Goal: Task Accomplishment & Management: Manage account settings

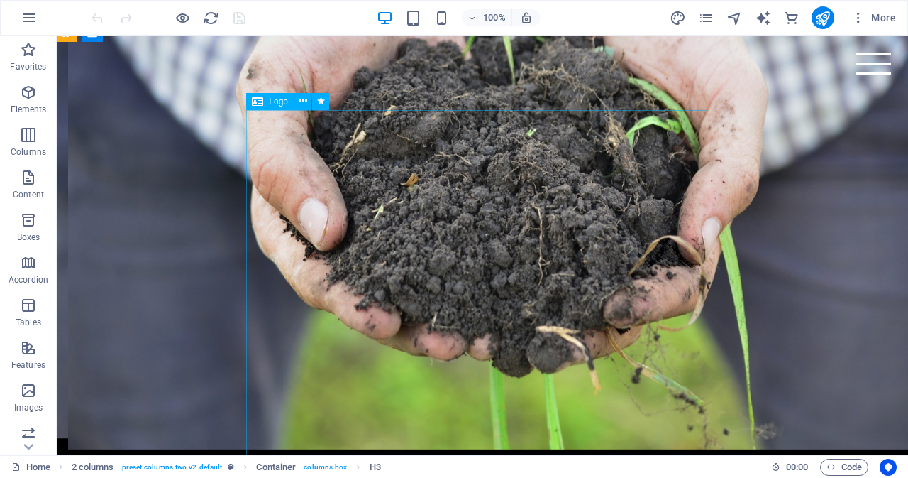
scroll to position [16, 0]
click at [302, 99] on icon at bounding box center [303, 101] width 8 height 15
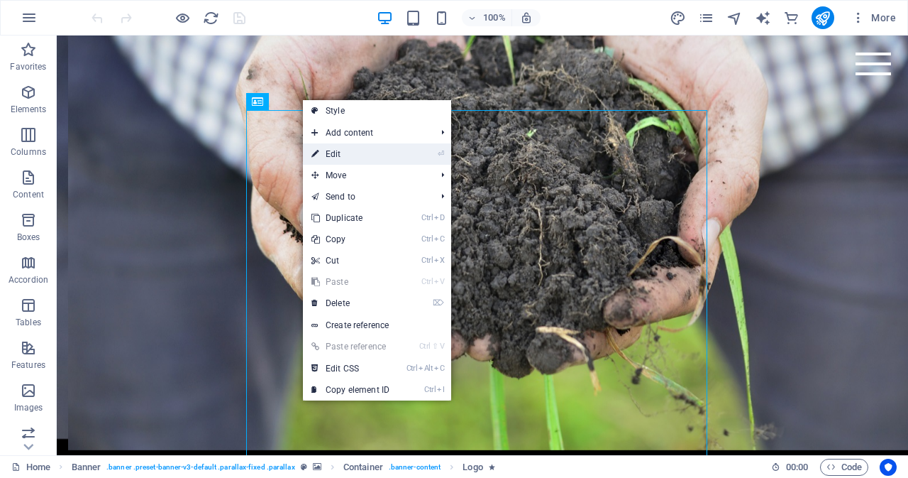
click at [351, 159] on link "⏎ Edit" at bounding box center [350, 153] width 95 height 21
select select "px"
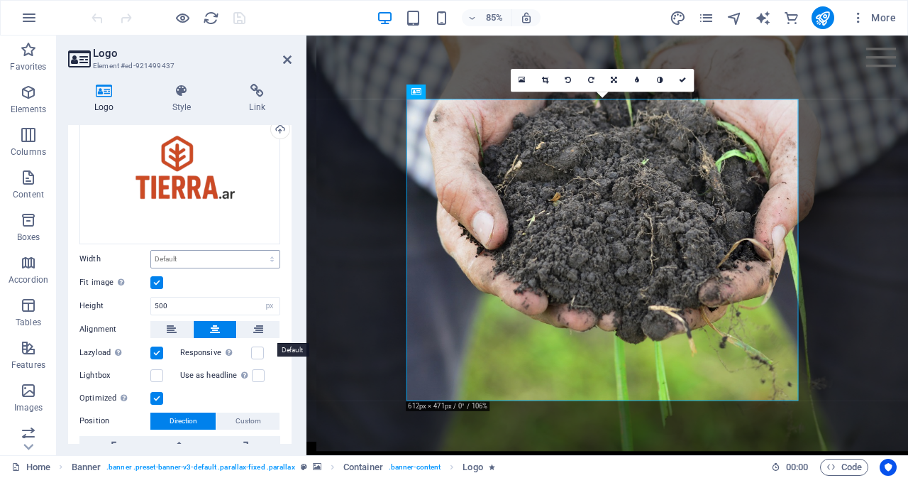
scroll to position [86, 0]
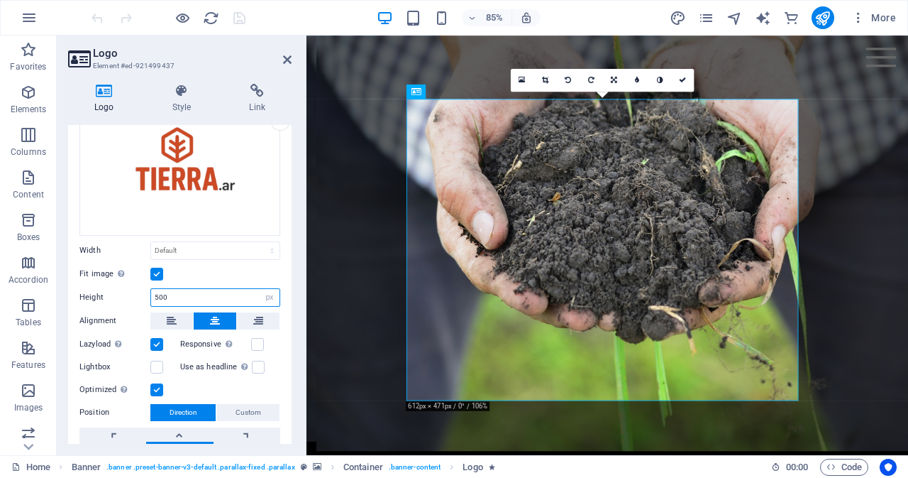
click at [192, 294] on input "500" at bounding box center [215, 297] width 128 height 17
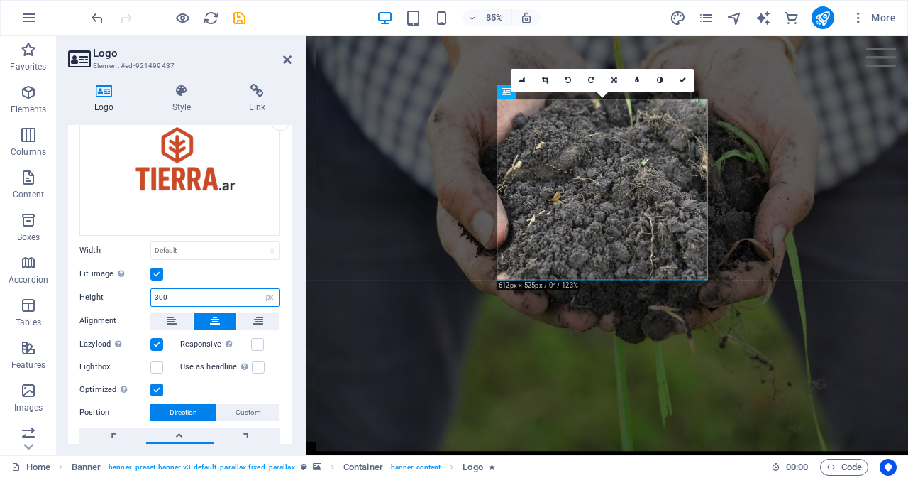
type input "300"
click at [158, 271] on label at bounding box center [156, 274] width 13 height 13
click at [0, 0] on input "Fit image Automatically fit image to a fixed width and height" at bounding box center [0, 0] width 0 height 0
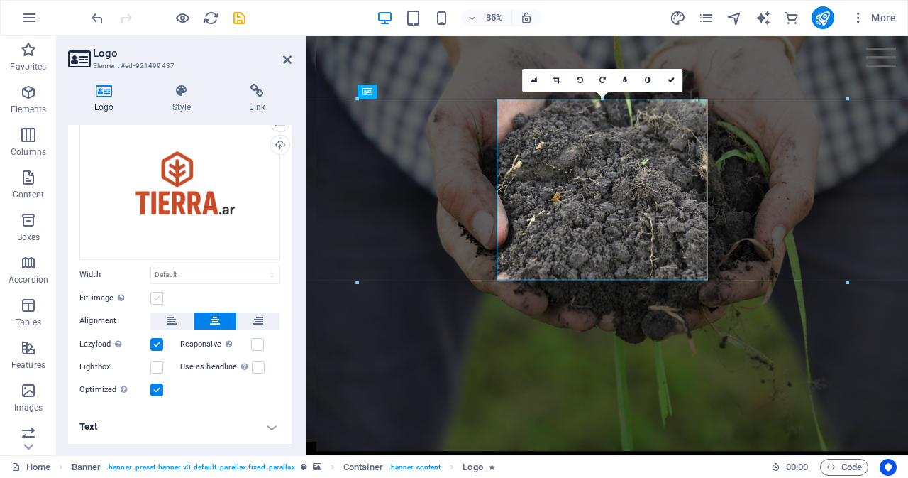
scroll to position [59, 0]
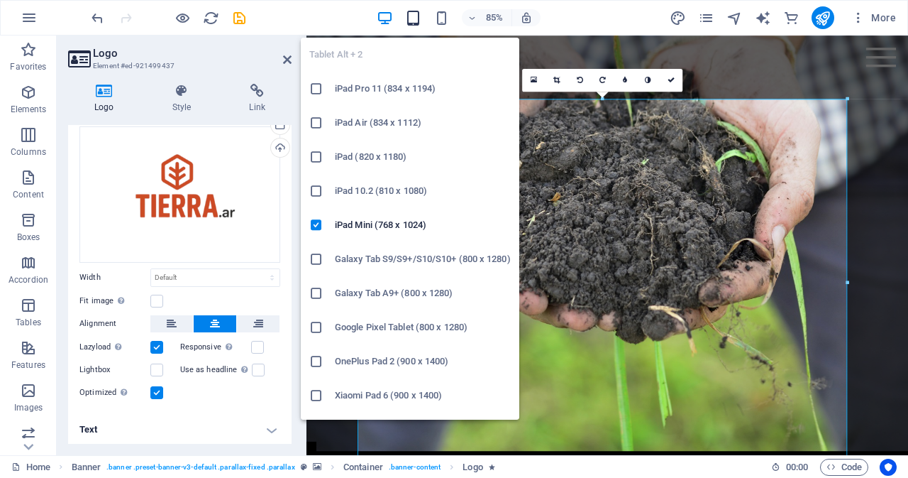
click at [416, 13] on icon "button" at bounding box center [413, 18] width 16 height 16
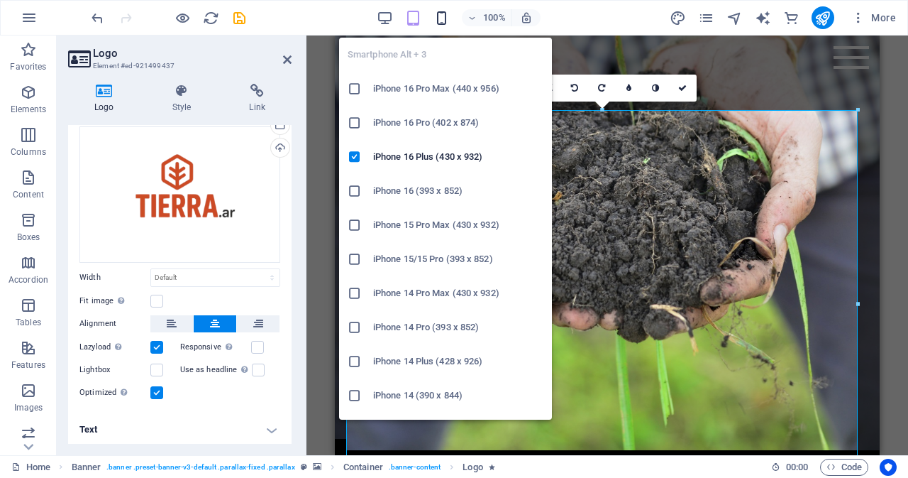
click at [441, 16] on icon "button" at bounding box center [442, 18] width 16 height 16
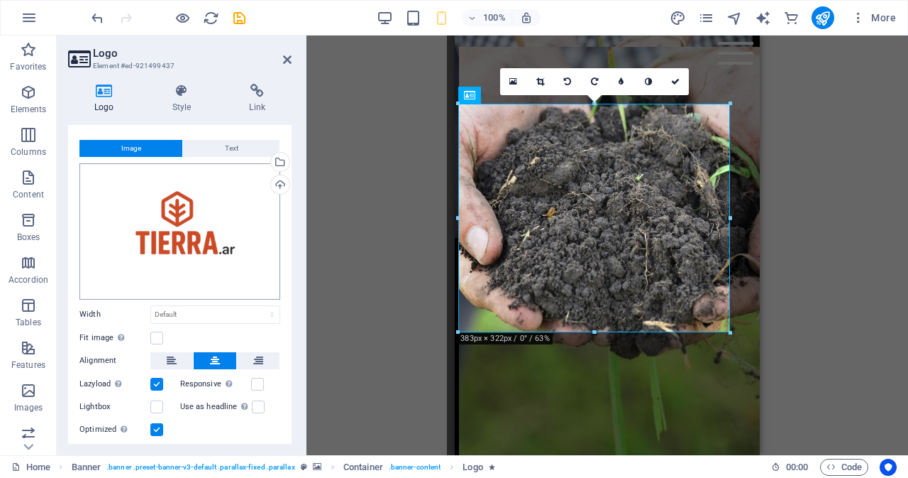
scroll to position [15, 0]
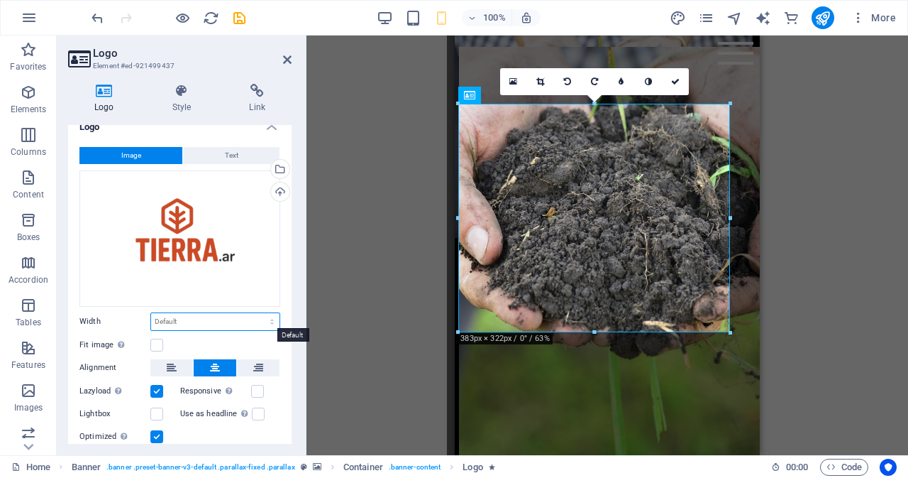
click at [204, 316] on select "Default auto px rem % em vh vw" at bounding box center [215, 321] width 128 height 17
click at [151, 313] on select "Default auto px rem % em vh vw" at bounding box center [215, 321] width 128 height 17
click at [187, 314] on select "Default auto px rem % em vh vw" at bounding box center [215, 321] width 128 height 17
click at [151, 313] on select "Default auto px rem % em vh vw" at bounding box center [215, 321] width 128 height 17
select select "DISABLED_OPTION_VALUE"
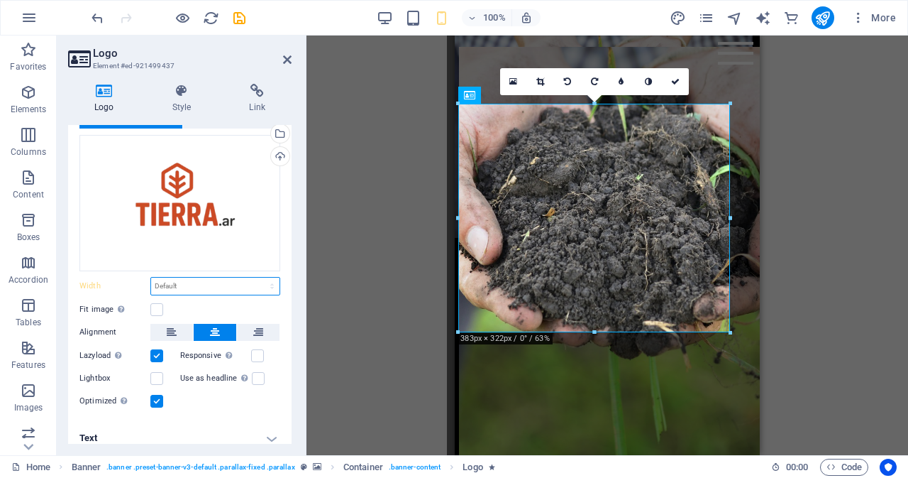
scroll to position [59, 0]
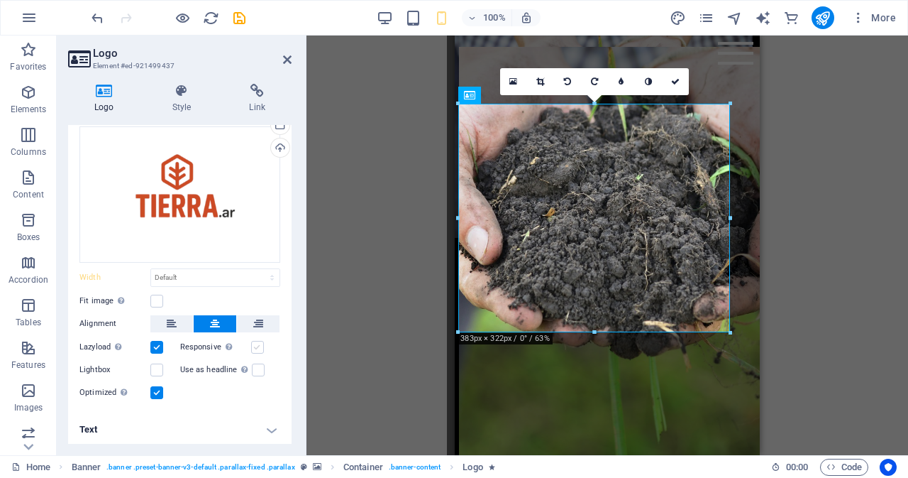
click at [253, 346] on label at bounding box center [257, 347] width 13 height 13
click at [0, 0] on input "Responsive Automatically load retina image and smartphone optimized sizes." at bounding box center [0, 0] width 0 height 0
click at [158, 302] on label at bounding box center [156, 300] width 13 height 13
click at [0, 0] on input "Fit image Automatically fit image to a fixed width and height" at bounding box center [0, 0] width 0 height 0
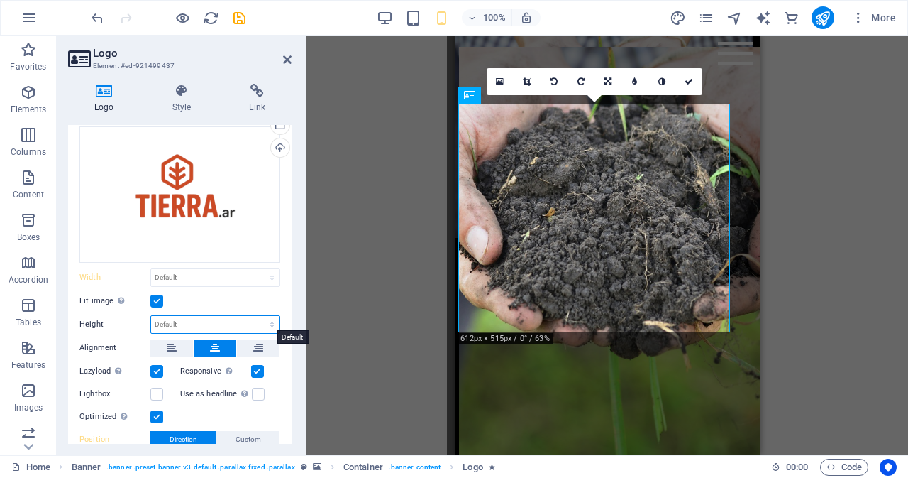
click at [196, 320] on select "Default auto px" at bounding box center [215, 324] width 128 height 17
click at [151, 316] on select "Default auto px" at bounding box center [215, 324] width 128 height 17
select select "DISABLED_OPTION_VALUE"
click at [199, 324] on select "Default auto px" at bounding box center [215, 324] width 128 height 17
click at [213, 324] on select "Default auto px" at bounding box center [215, 324] width 128 height 17
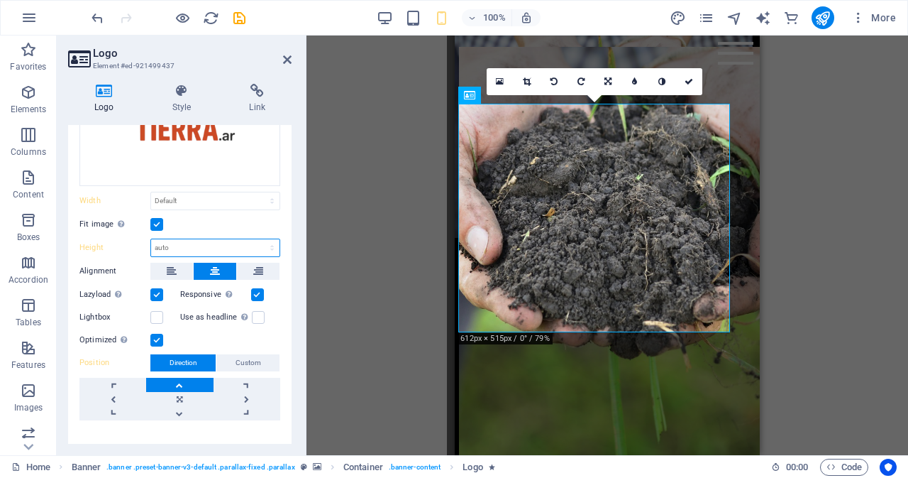
scroll to position [154, 0]
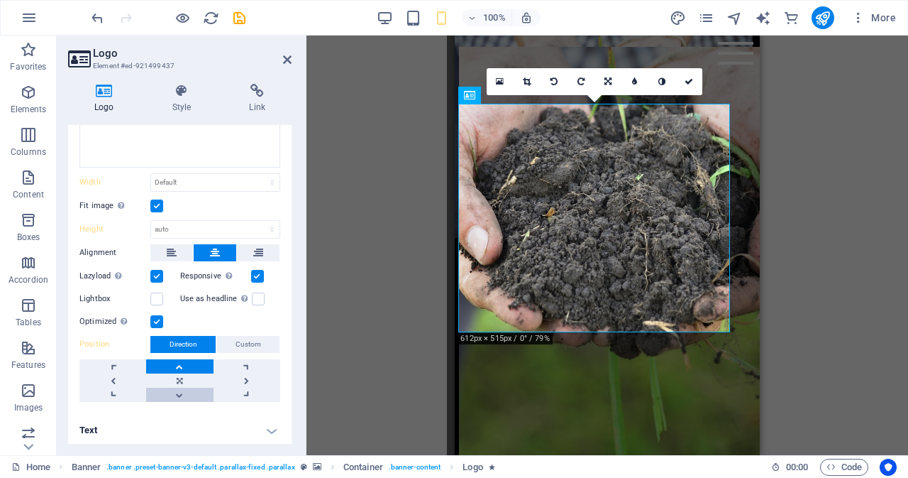
click at [177, 392] on link at bounding box center [179, 394] width 67 height 14
click at [179, 365] on link at bounding box center [179, 366] width 67 height 14
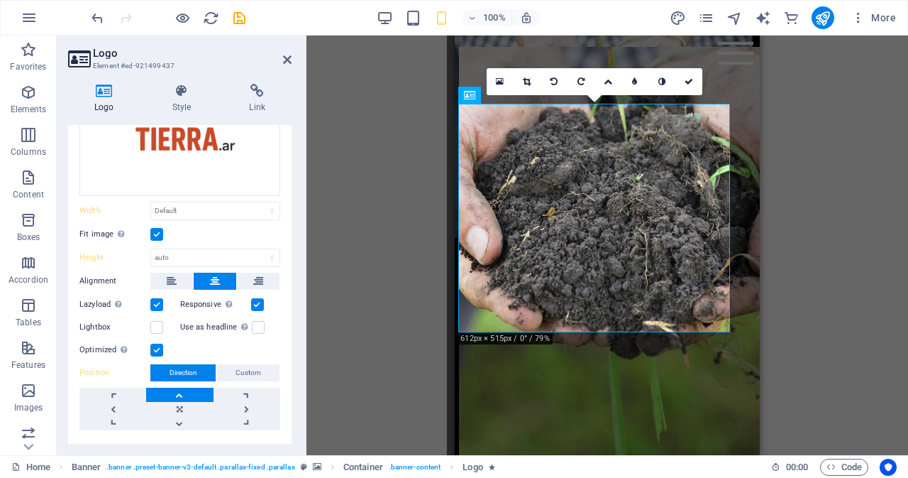
scroll to position [118, 0]
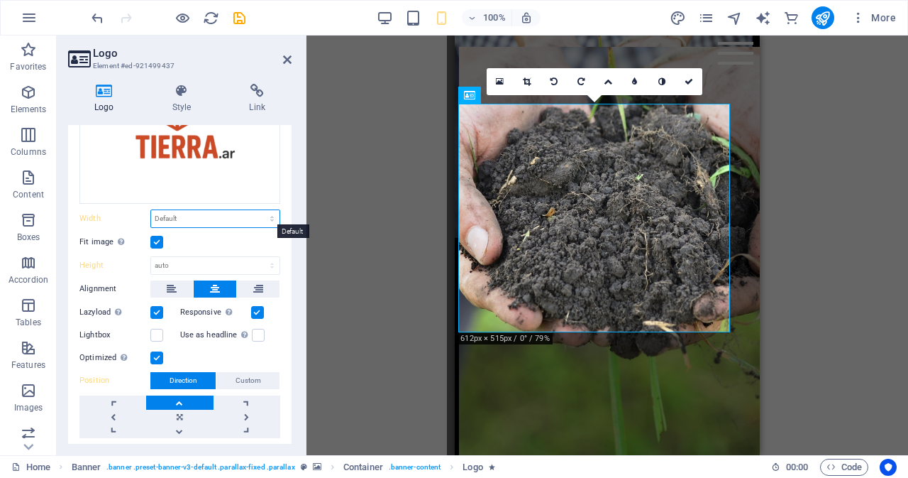
click at [207, 214] on select "Default auto px rem % em vh vw" at bounding box center [215, 218] width 128 height 17
select select "vh"
click at [257, 210] on select "Default auto px rem % em vh vw" at bounding box center [215, 218] width 128 height 17
type input "31.8"
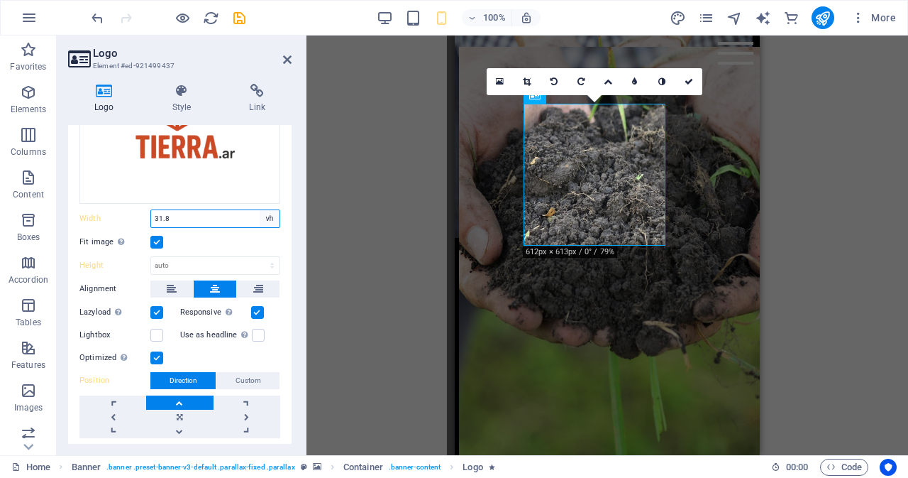
click at [268, 212] on select "Default auto px rem % em vh vw" at bounding box center [270, 218] width 20 height 17
select select "vw"
click at [260, 210] on select "Default auto px rem % em vh vw" at bounding box center [270, 218] width 20 height 17
type input "0"
click at [273, 217] on select "Default auto px rem % em vh vw" at bounding box center [270, 218] width 20 height 17
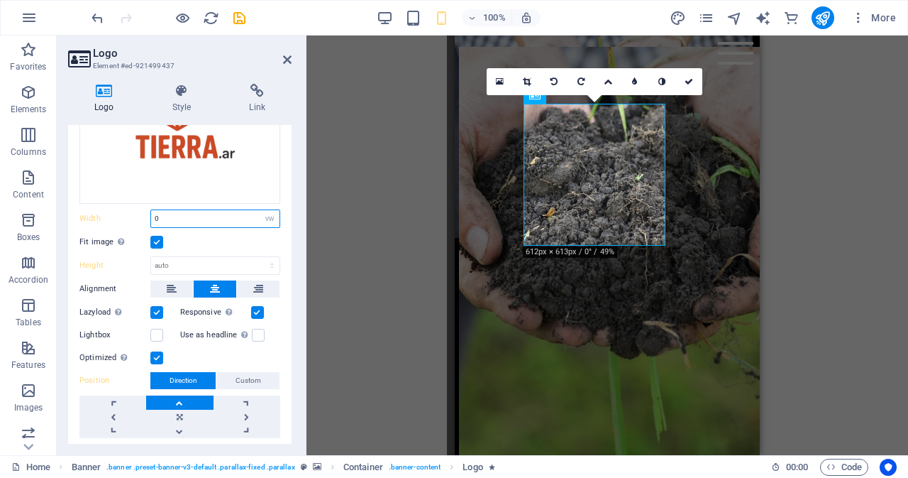
select select "default"
click at [260, 210] on select "Default auto px rem % em vh vw" at bounding box center [270, 218] width 20 height 17
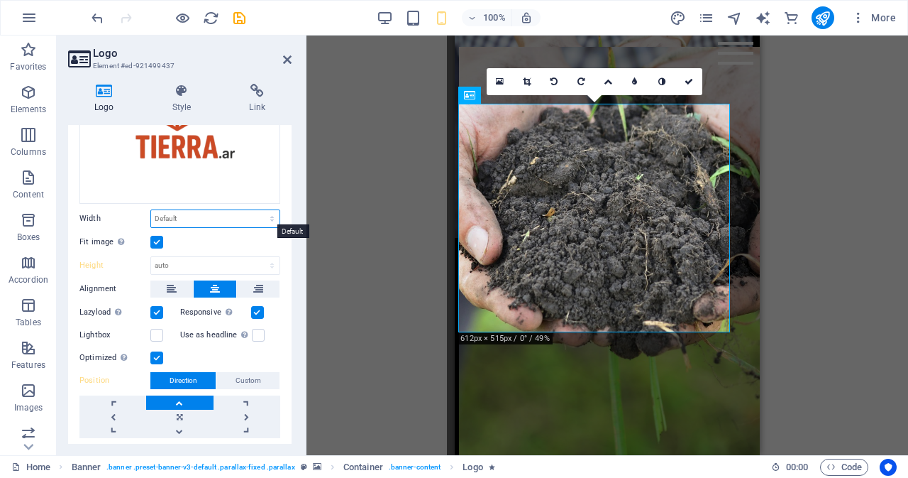
click at [265, 224] on select "Default auto px rem % em vh vw" at bounding box center [215, 218] width 128 height 17
select select "px"
click at [257, 210] on select "Default auto px rem % em vh vw" at bounding box center [215, 218] width 128 height 17
type input "183"
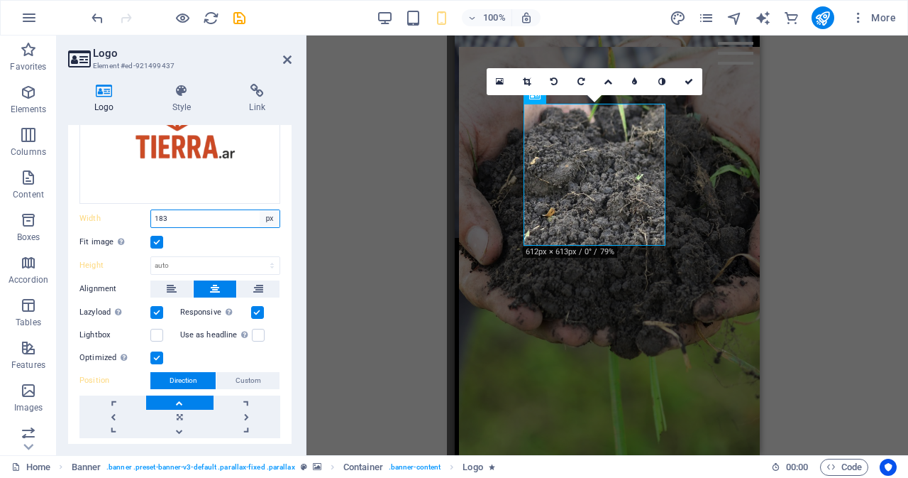
click at [270, 219] on select "Default auto px rem % em vh vw" at bounding box center [270, 218] width 20 height 17
select select "rem"
click at [260, 210] on select "Default auto px rem % em vh vw" at bounding box center [270, 218] width 20 height 17
type input "0"
click at [268, 214] on select "Default auto px rem % em vh vw" at bounding box center [270, 218] width 20 height 17
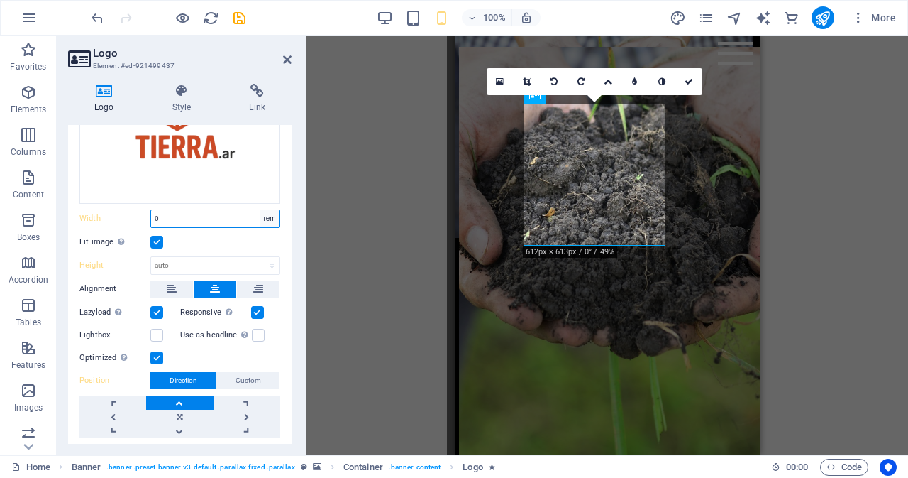
select select "%"
click at [260, 210] on select "Default auto px rem % em vh vw" at bounding box center [270, 218] width 20 height 17
type input "100"
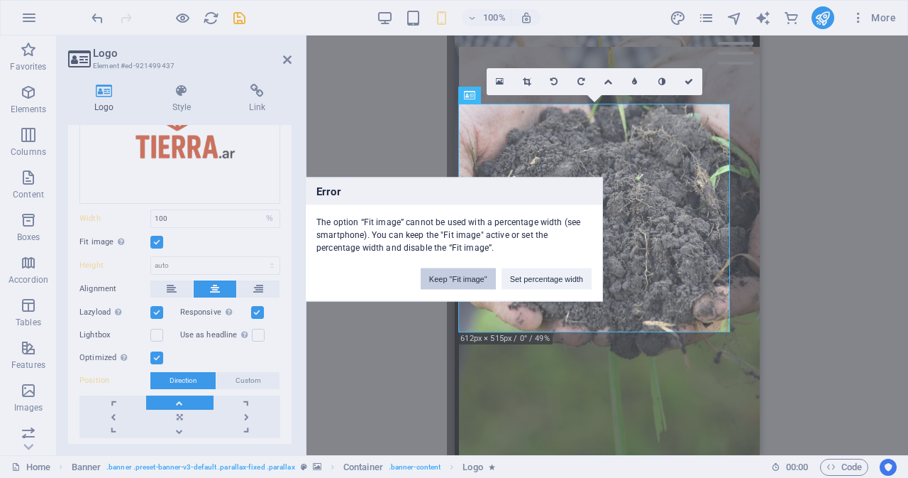
click at [462, 279] on button "Keep "Fit image"" at bounding box center [458, 278] width 75 height 21
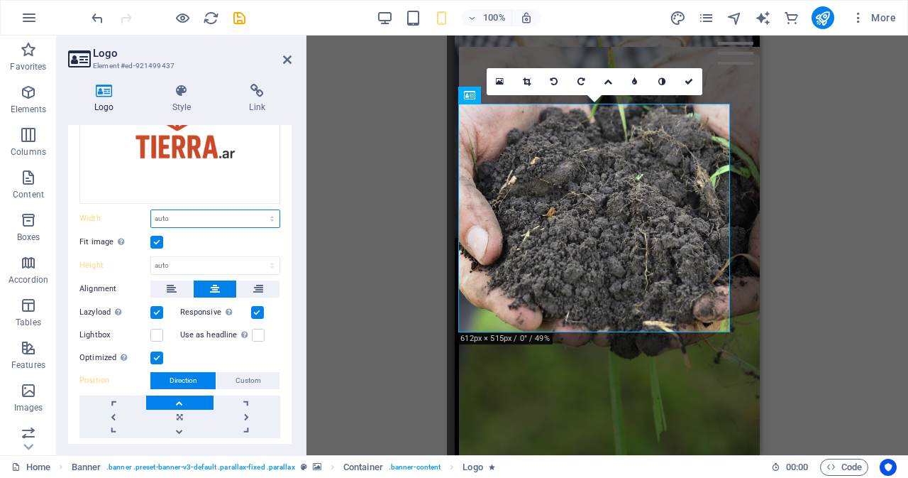
click at [211, 221] on select "Default auto px rem % em vh vw" at bounding box center [215, 218] width 128 height 17
select select "em"
click at [257, 210] on select "Default auto px rem % em vh vw" at bounding box center [215, 218] width 128 height 17
type input "11.4375"
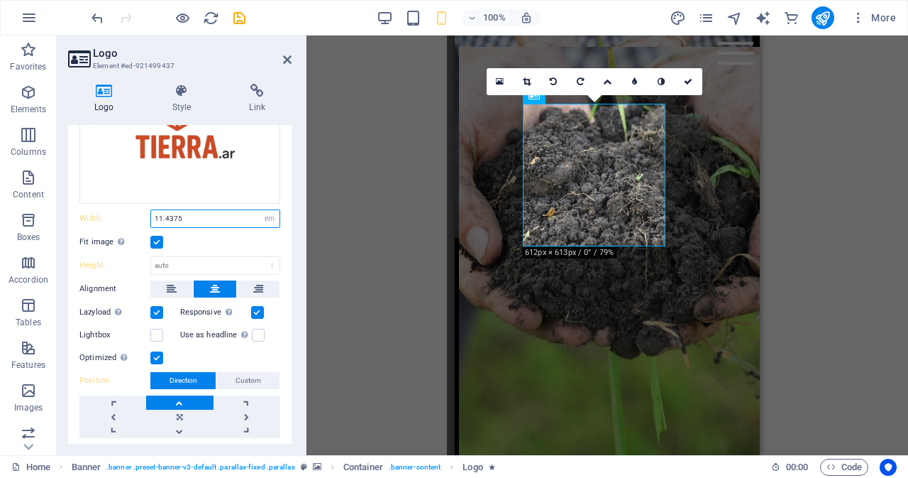
click at [240, 221] on input "11.4375" at bounding box center [215, 218] width 128 height 17
click at [265, 210] on select "Default auto px rem % em vh vw" at bounding box center [270, 218] width 20 height 17
select select "vh"
click at [260, 210] on select "Default auto px rem % em vh vw" at bounding box center [270, 218] width 20 height 17
type input "0.2"
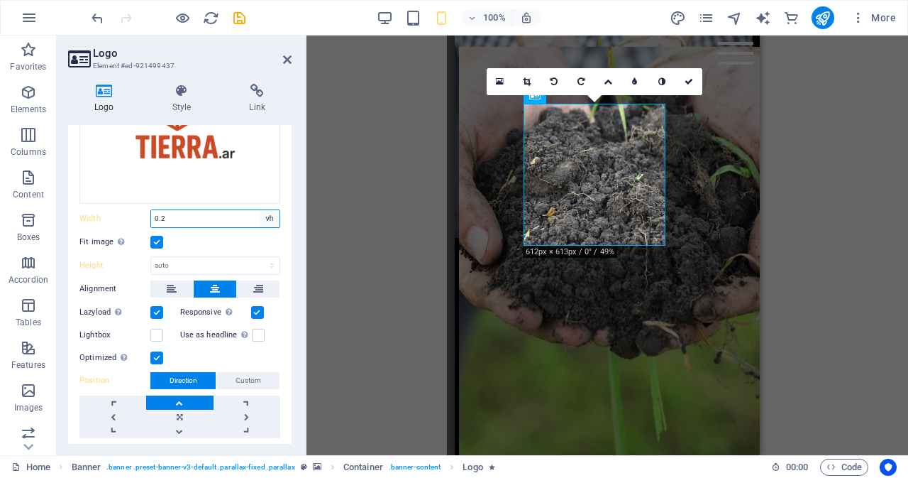
click at [272, 216] on select "Default auto px rem % em vh vw" at bounding box center [270, 218] width 20 height 17
select select "vw"
click at [260, 210] on select "Default auto px rem % em vh vw" at bounding box center [270, 218] width 20 height 17
type input "0"
click at [267, 216] on select "Default auto px rem % em vh vw" at bounding box center [270, 218] width 20 height 17
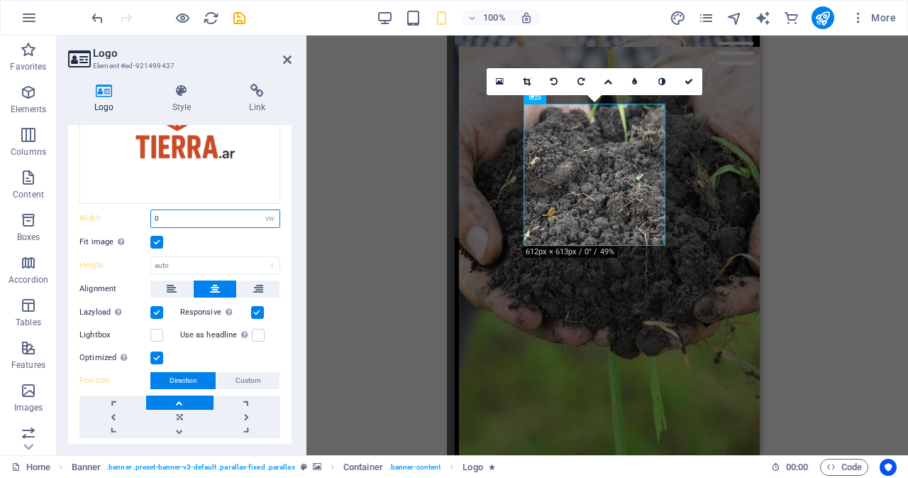
select select "default"
click at [260, 210] on select "Default auto px rem % em vh vw" at bounding box center [270, 218] width 20 height 17
select select "DISABLED_OPTION_VALUE"
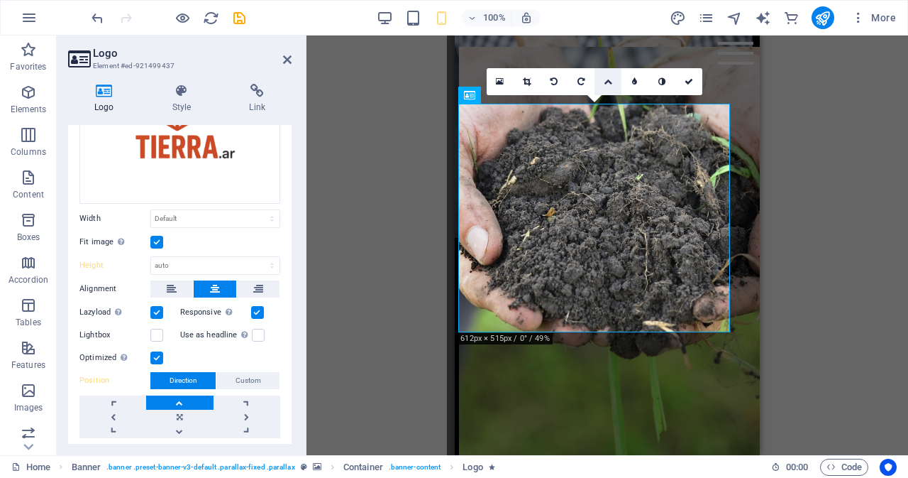
click at [610, 77] on icon at bounding box center [608, 81] width 9 height 9
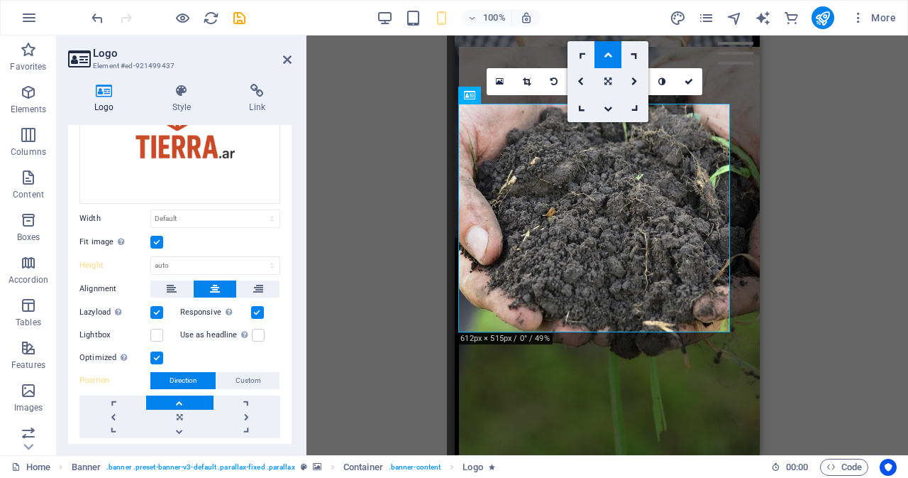
click at [610, 80] on icon at bounding box center [608, 81] width 7 height 9
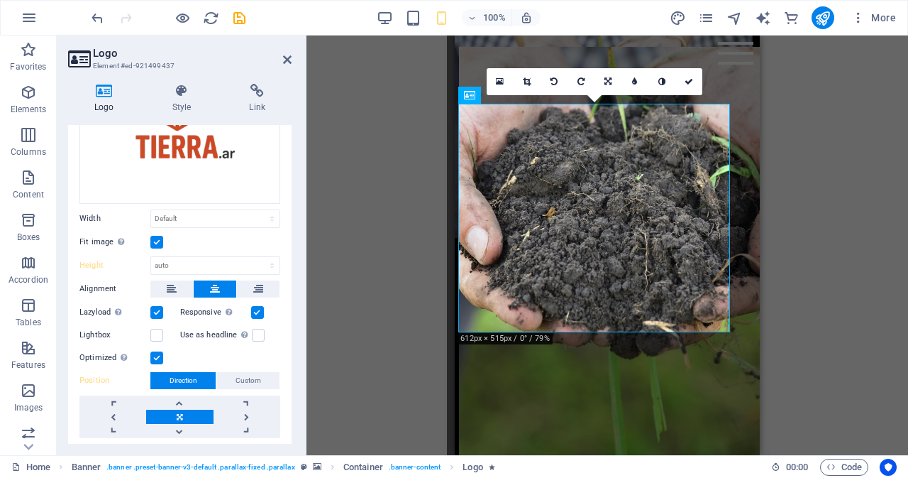
scroll to position [154, 0]
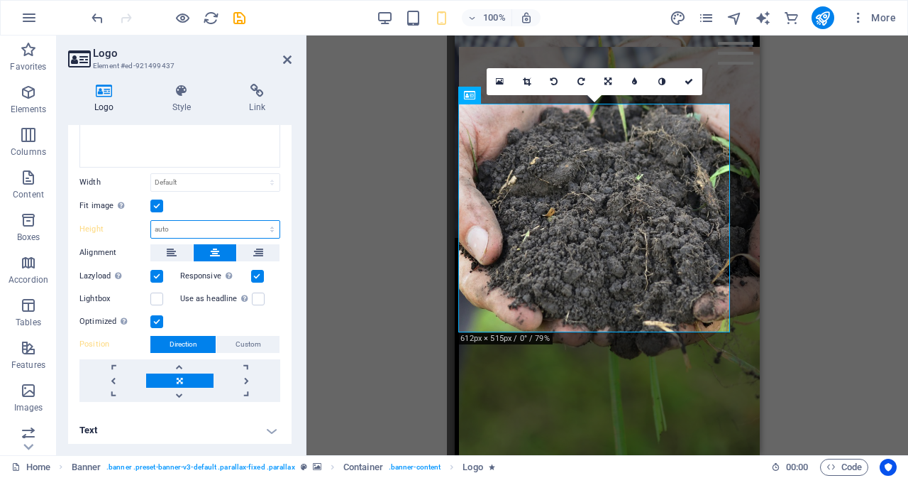
click at [265, 228] on select "Default auto px" at bounding box center [215, 229] width 128 height 17
select select "px"
click at [257, 221] on select "Default auto px" at bounding box center [215, 229] width 128 height 17
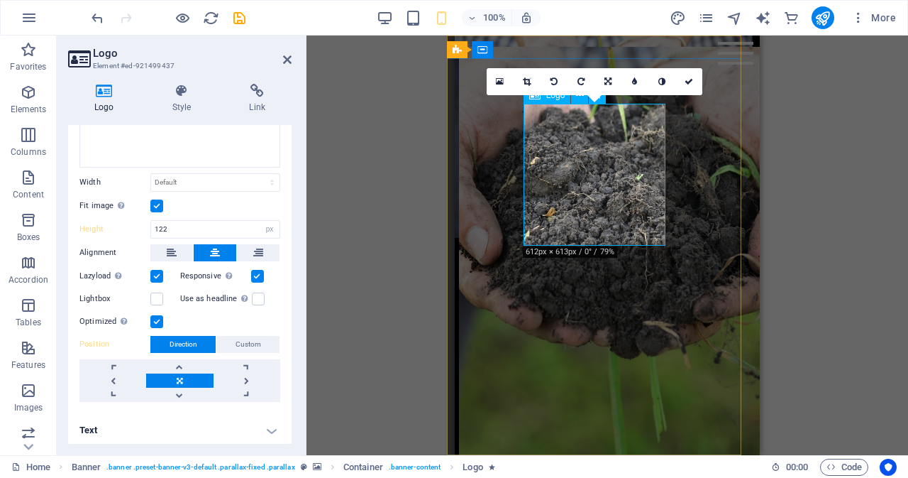
click at [632, 209] on div at bounding box center [600, 175] width 282 height 142
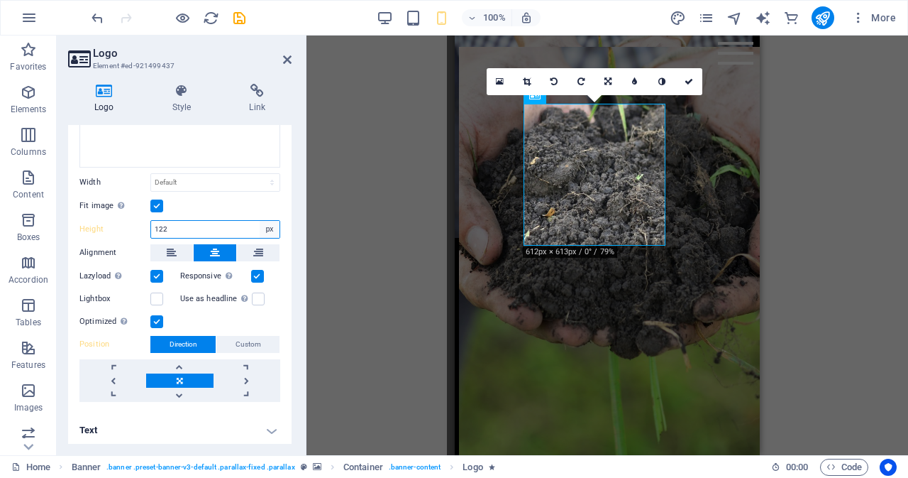
click at [268, 228] on select "Default auto px" at bounding box center [270, 229] width 20 height 17
click at [216, 221] on input "122" at bounding box center [215, 229] width 128 height 17
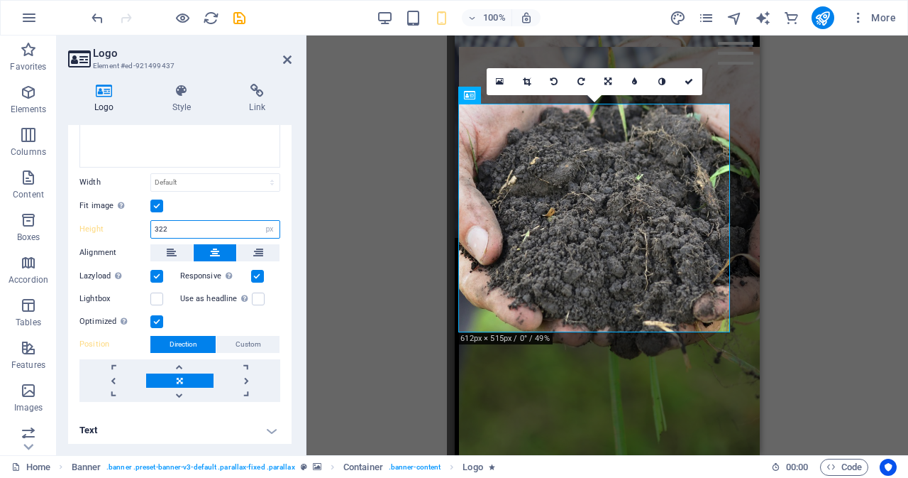
click at [197, 221] on input "322" at bounding box center [215, 229] width 128 height 17
type input "324"
click at [266, 225] on select "Default auto px" at bounding box center [270, 229] width 20 height 17
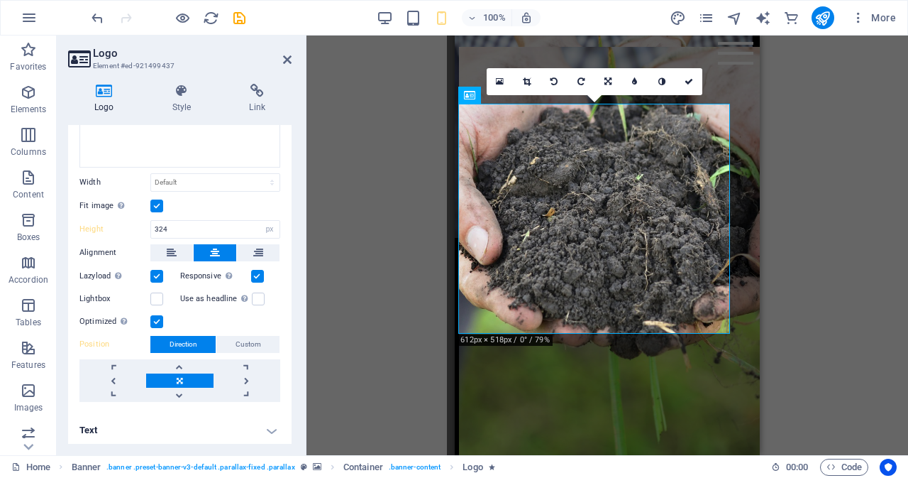
click at [282, 248] on div "Image Text Drag files here, click to choose files or select files from Files or…" at bounding box center [180, 204] width 224 height 417
click at [269, 222] on select "Default auto px" at bounding box center [270, 229] width 20 height 17
click at [283, 246] on div "Image Text Drag files here, click to choose files or select files from Files or…" at bounding box center [180, 204] width 224 height 417
drag, startPoint x: 265, startPoint y: 224, endPoint x: 272, endPoint y: 243, distance: 20.9
click at [272, 243] on div "Image Text Drag files here, click to choose files or select files from Files or…" at bounding box center [180, 204] width 224 height 417
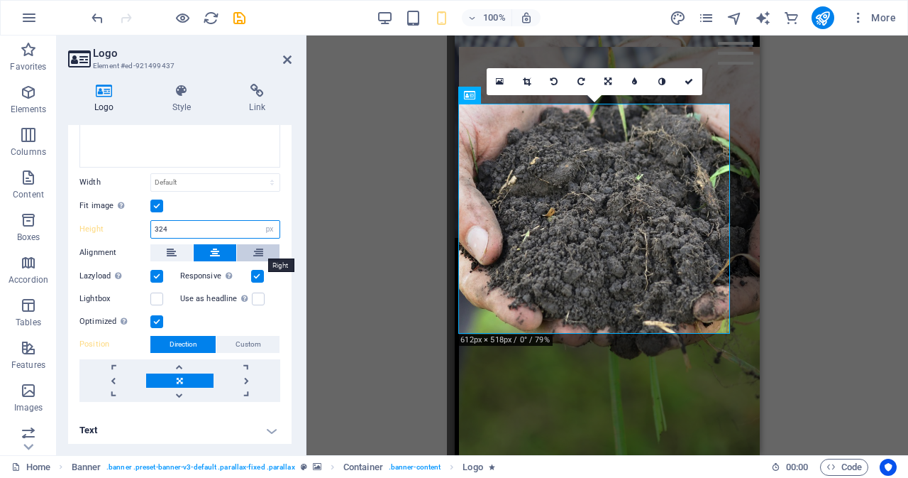
select select "default"
click at [260, 221] on select "Default auto px" at bounding box center [270, 229] width 20 height 17
select select "DISABLED_OPTION_VALUE"
click at [272, 244] on button at bounding box center [258, 252] width 43 height 17
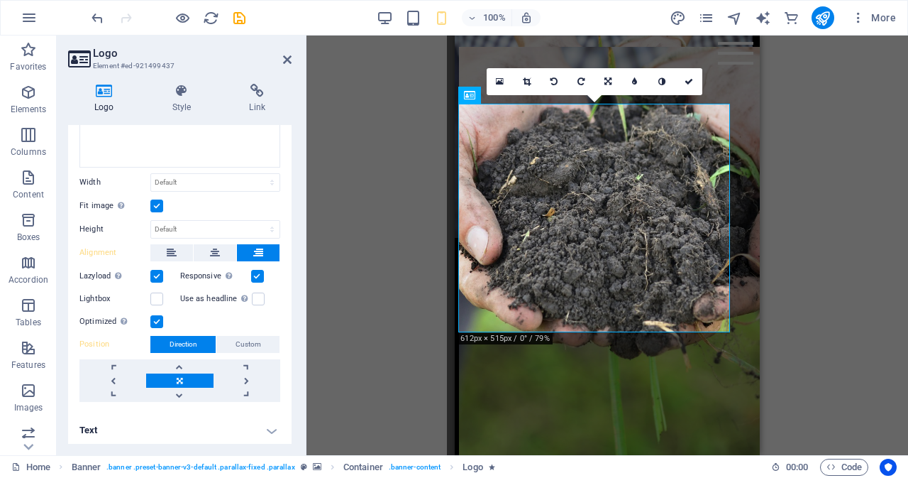
click at [158, 201] on label at bounding box center [156, 205] width 13 height 13
click at [0, 0] on input "Fit image Automatically fit image to a fixed width and height" at bounding box center [0, 0] width 0 height 0
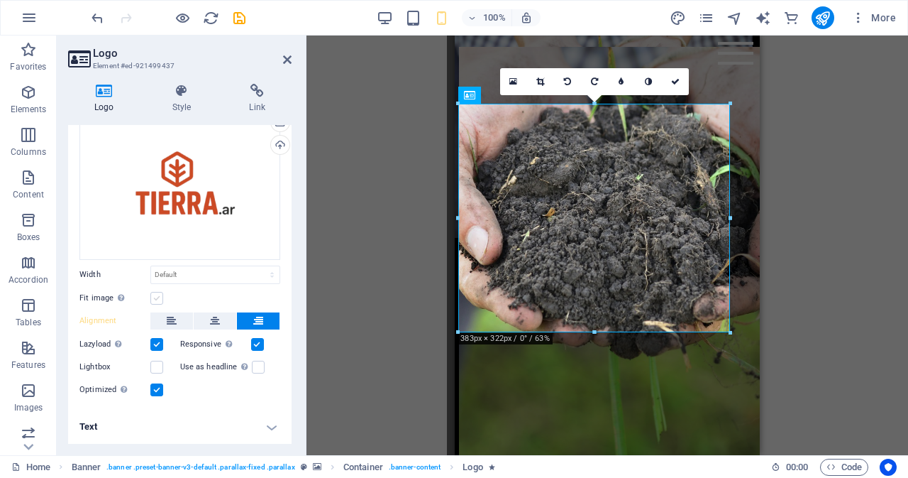
scroll to position [59, 0]
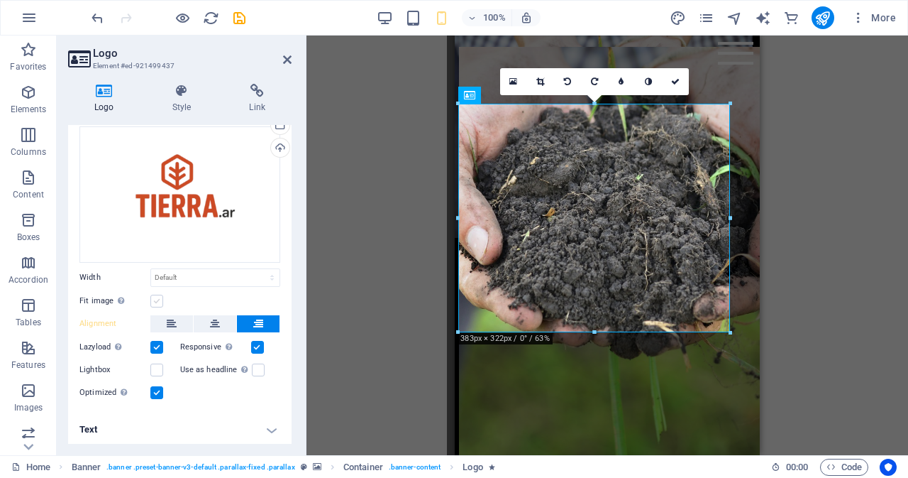
click at [157, 298] on label at bounding box center [156, 300] width 13 height 13
click at [0, 0] on input "Fit image Automatically fit image to a fixed width and height" at bounding box center [0, 0] width 0 height 0
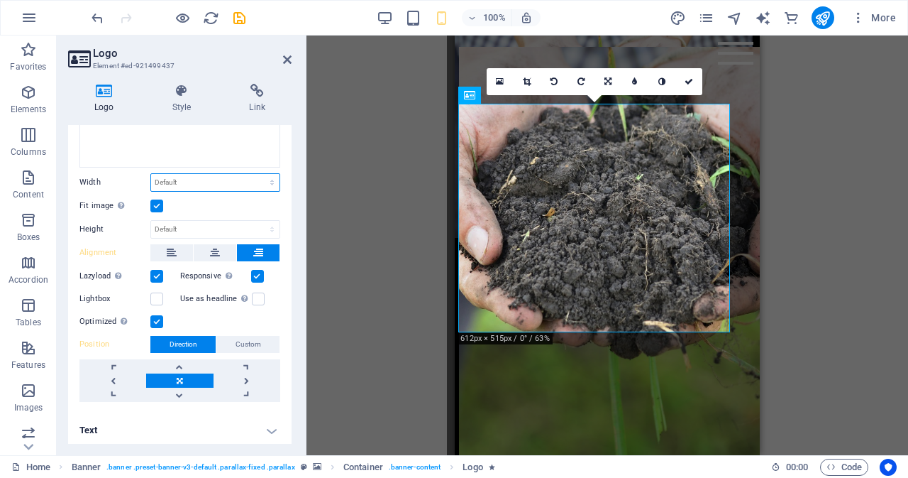
click at [234, 180] on select "Default auto px rem % em vh vw" at bounding box center [215, 182] width 128 height 17
select select "px"
click at [257, 174] on select "Default auto px rem % em vh vw" at bounding box center [215, 182] width 128 height 17
type input "183"
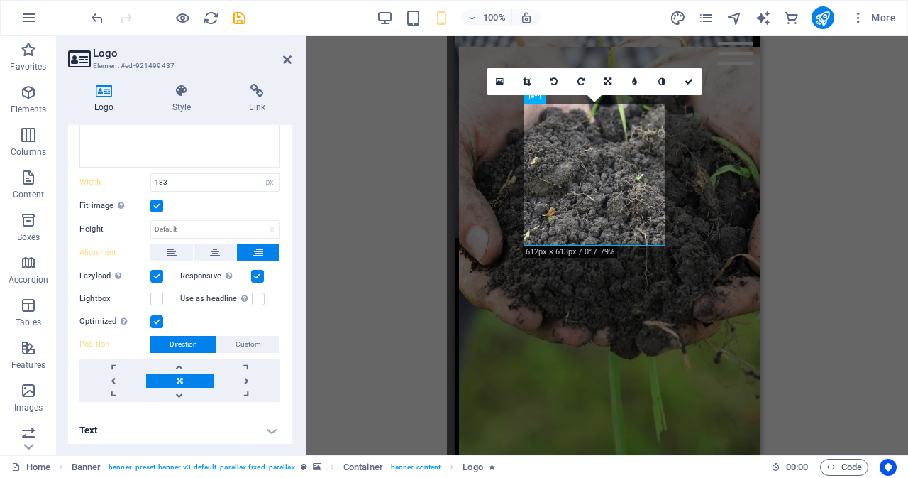
click at [212, 197] on div "Fit image Automatically fit image to a fixed width and height" at bounding box center [179, 205] width 201 height 17
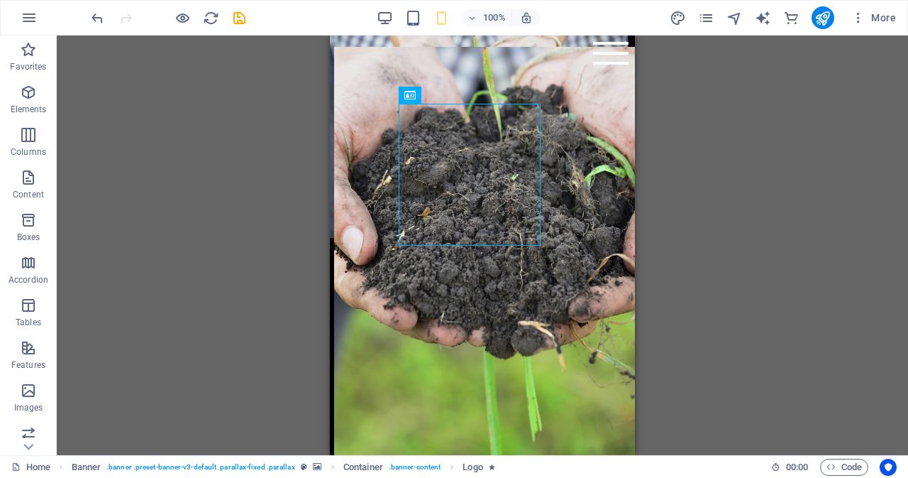
click at [172, 182] on div "H3 2 columns 2 columns Container Spacer Text H4 Spacer Text H4 Spacer H4 Text P…" at bounding box center [483, 244] width 852 height 419
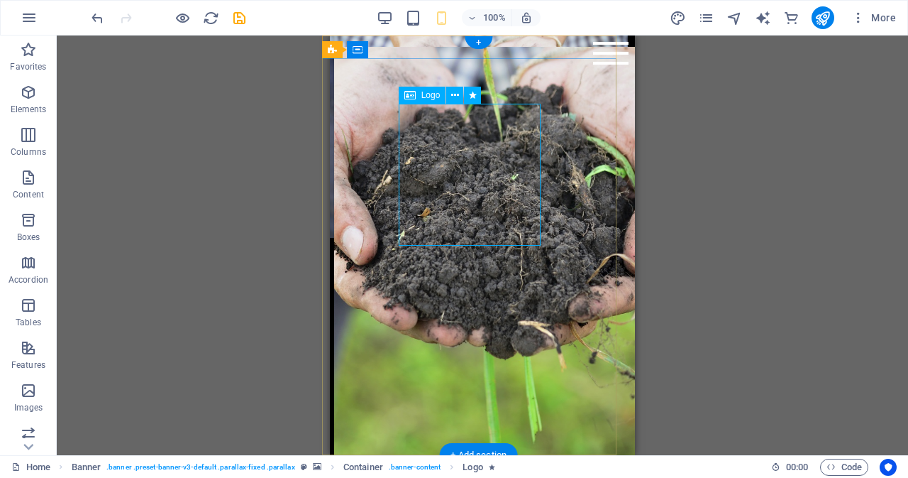
click at [474, 143] on div at bounding box center [475, 175] width 282 height 142
click at [453, 92] on icon at bounding box center [455, 95] width 8 height 15
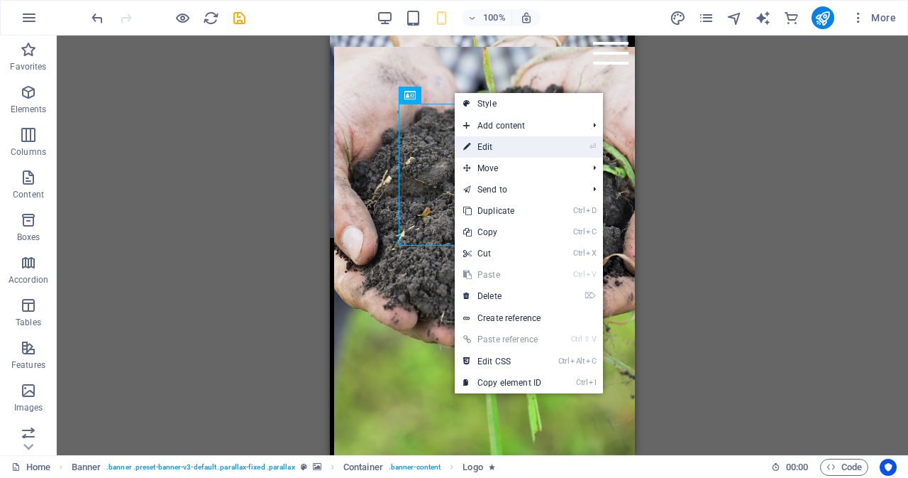
click at [508, 146] on link "⏎ Edit" at bounding box center [502, 146] width 95 height 21
select select "px"
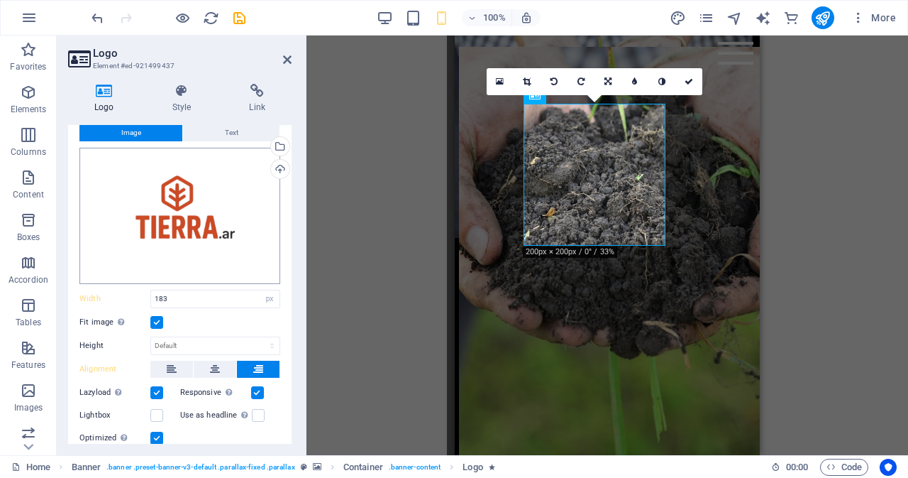
scroll to position [41, 0]
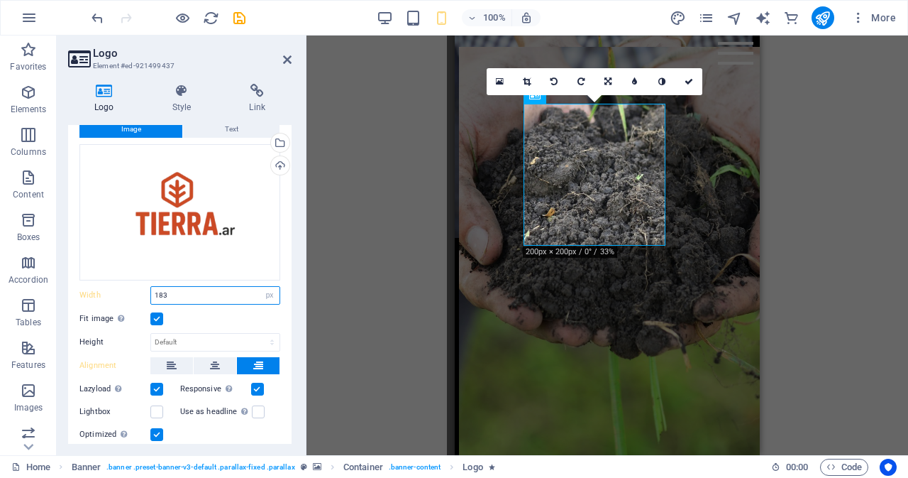
click at [193, 297] on input "183" at bounding box center [215, 295] width 128 height 17
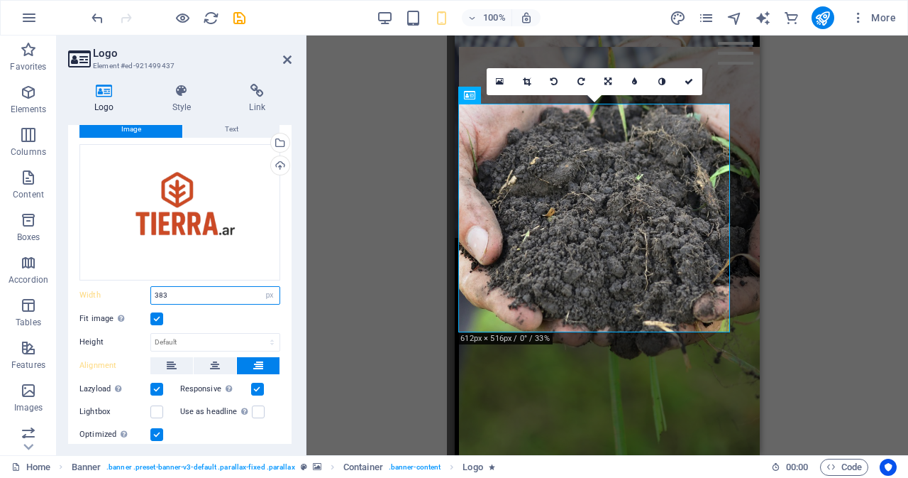
click at [193, 297] on input "383" at bounding box center [215, 295] width 128 height 17
type input "3"
type input "612"
click at [202, 343] on select "Default auto px" at bounding box center [215, 342] width 128 height 17
select select "px"
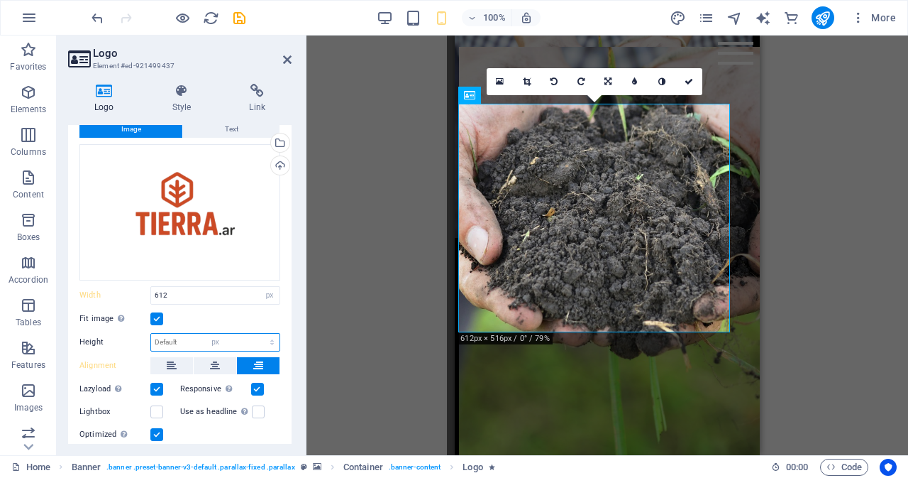
click at [257, 334] on select "Default auto px" at bounding box center [215, 342] width 128 height 17
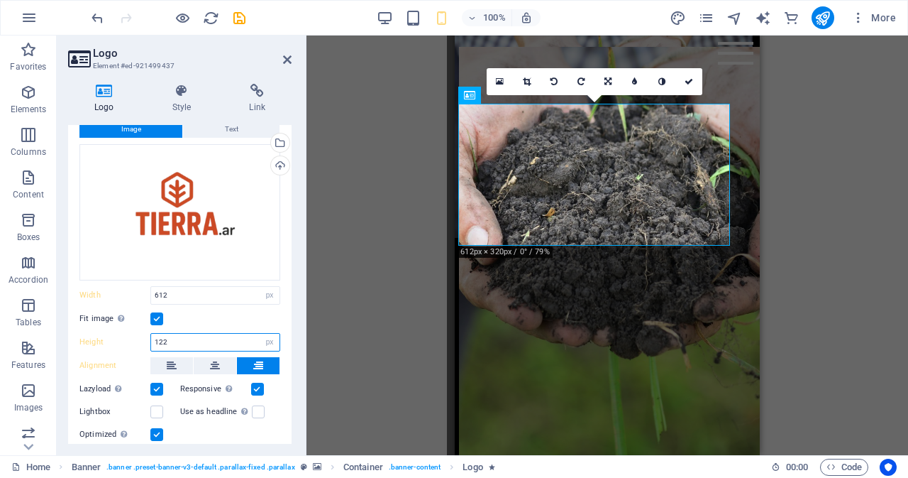
type input "6"
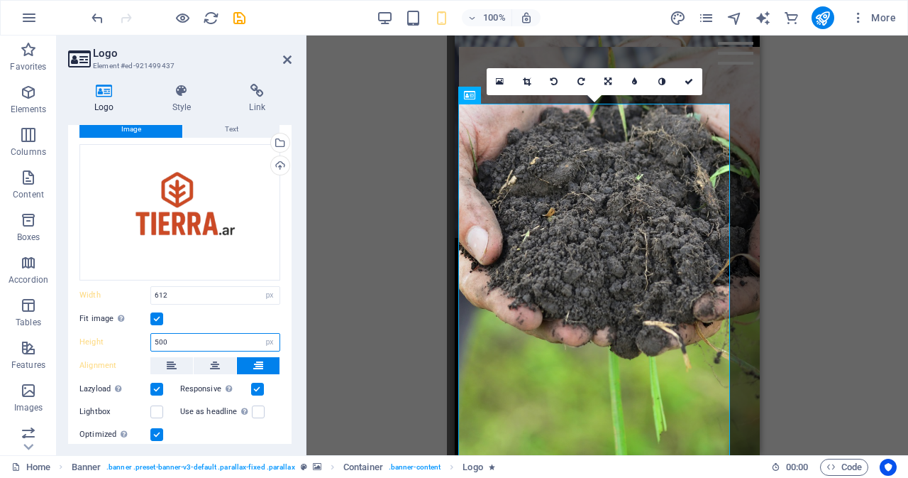
click at [196, 337] on input "500" at bounding box center [215, 342] width 128 height 17
type input "600"
click at [220, 290] on input "612" at bounding box center [215, 295] width 128 height 17
click at [198, 293] on input "1200" at bounding box center [215, 295] width 128 height 17
type input "1"
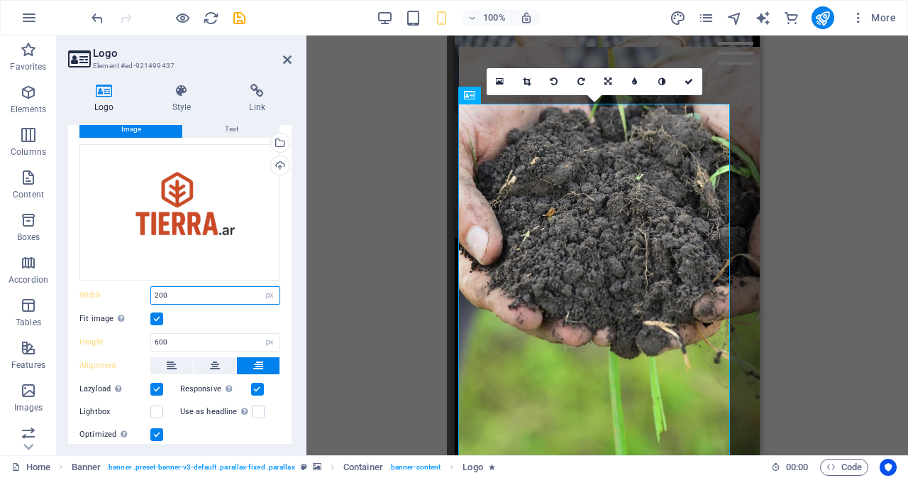
type input "200"
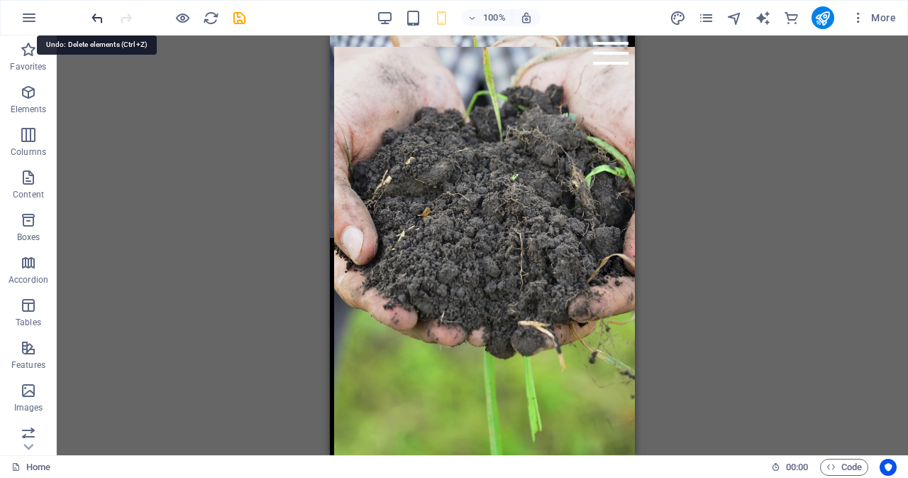
click at [97, 12] on icon "undo" at bounding box center [97, 18] width 16 height 16
click at [97, 18] on icon "undo" at bounding box center [97, 18] width 16 height 16
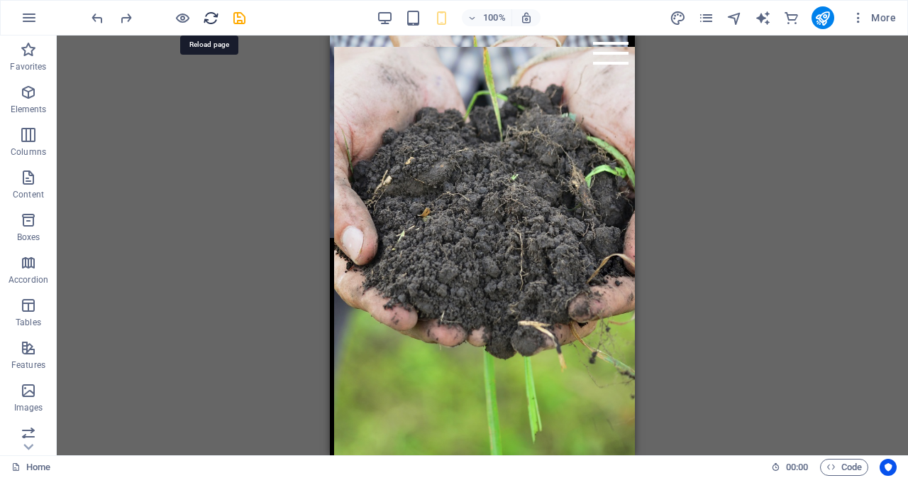
click at [213, 18] on icon "reload" at bounding box center [211, 18] width 16 height 16
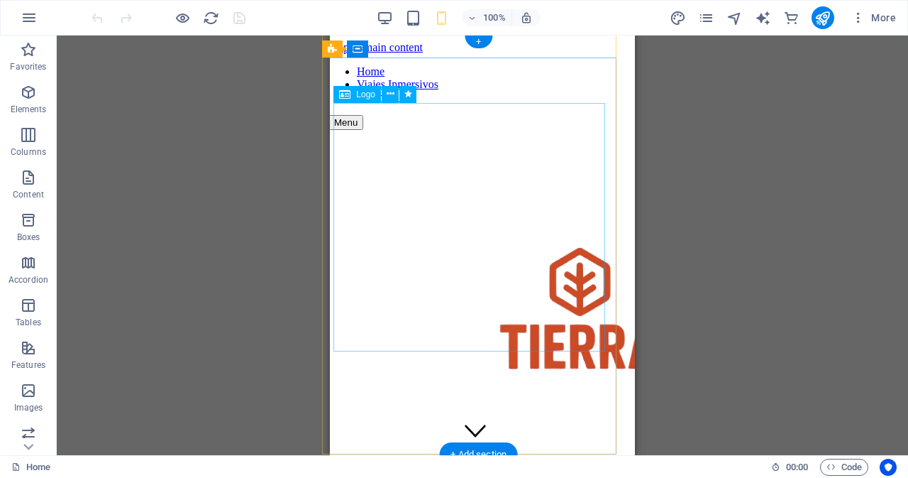
scroll to position [1, 7]
click at [390, 91] on icon at bounding box center [391, 94] width 8 height 15
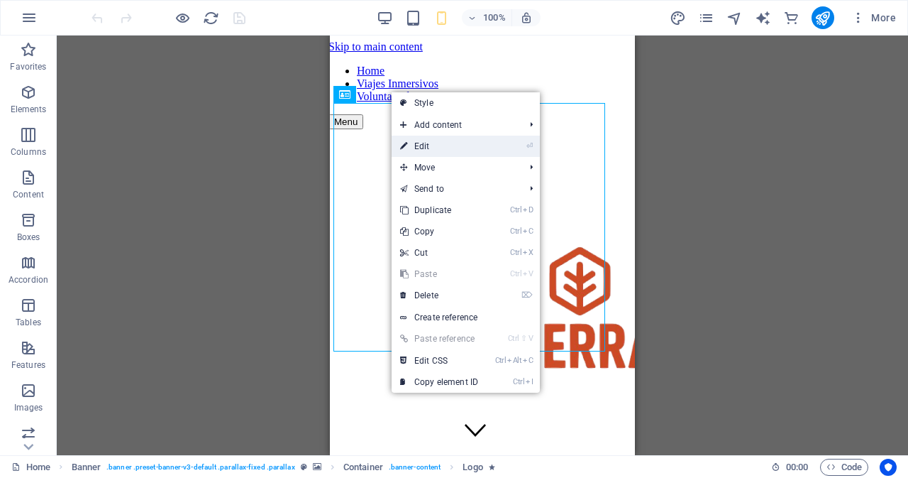
click at [446, 145] on link "⏎ Edit" at bounding box center [439, 146] width 95 height 21
select select "px"
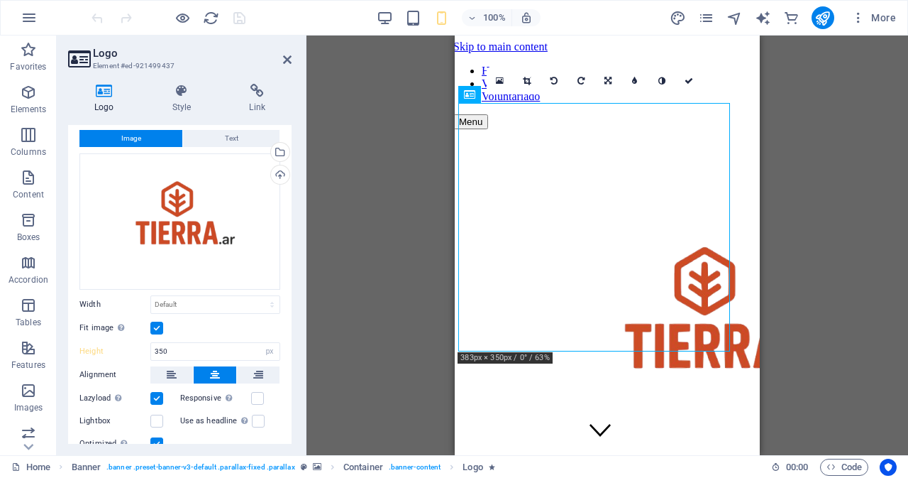
scroll to position [75, 0]
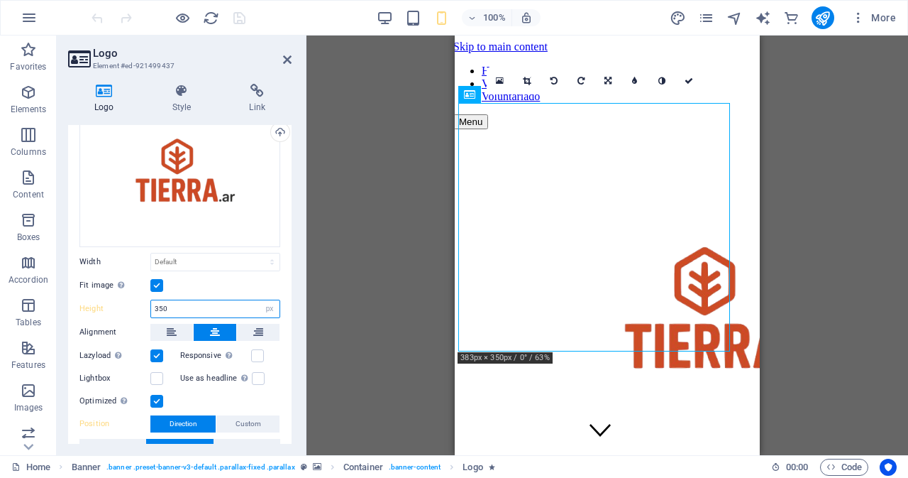
click at [207, 307] on input "350" at bounding box center [215, 308] width 128 height 17
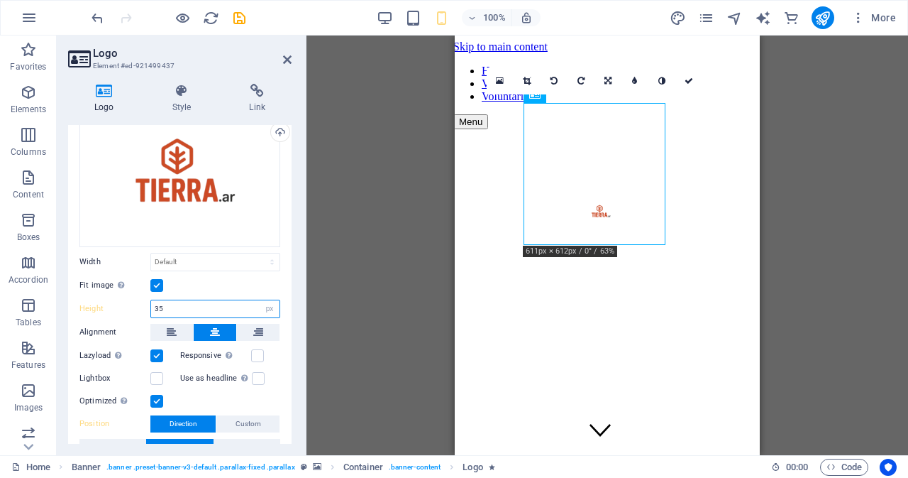
type input "3"
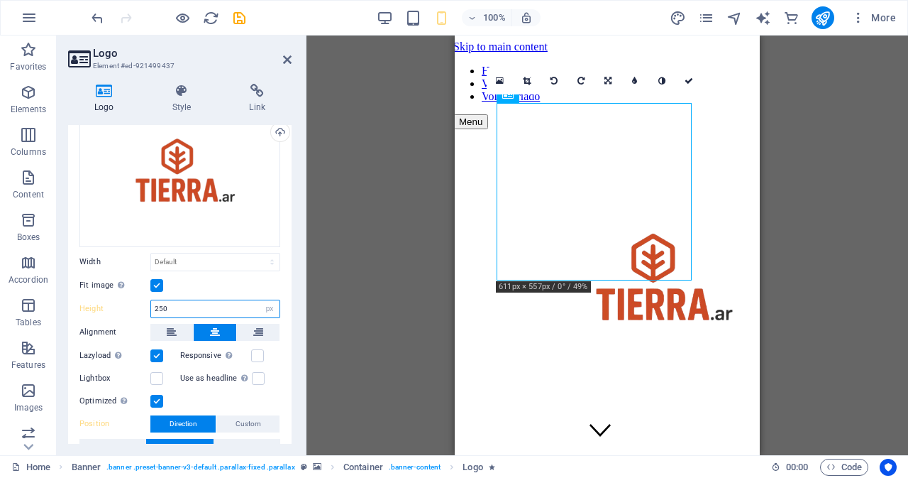
click at [197, 304] on input "250" at bounding box center [215, 308] width 128 height 17
type input "350"
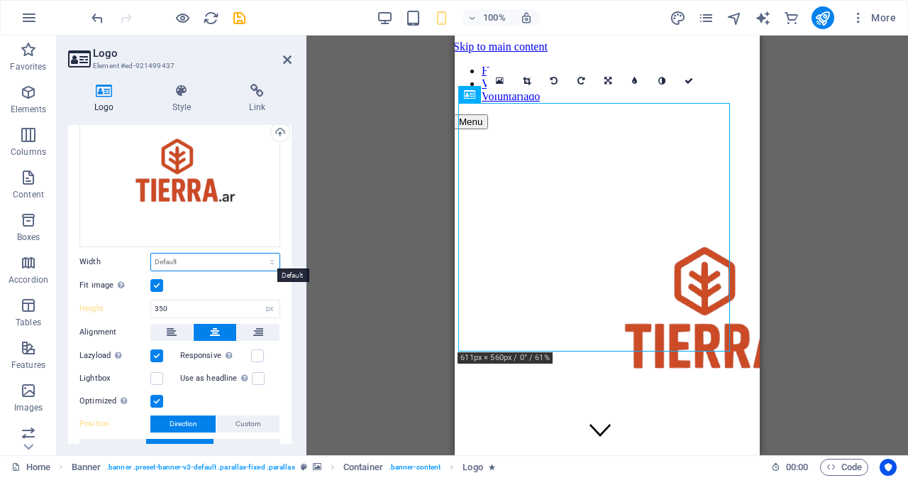
click at [238, 255] on select "Default auto px rem % em vh vw" at bounding box center [215, 261] width 128 height 17
click at [151, 253] on select "Default auto px rem % em vh vw" at bounding box center [215, 261] width 128 height 17
click at [219, 257] on select "Default auto px rem % em vh vw" at bounding box center [215, 261] width 128 height 17
select select "px"
click at [257, 253] on select "Default auto px rem % em vh vw" at bounding box center [215, 261] width 128 height 17
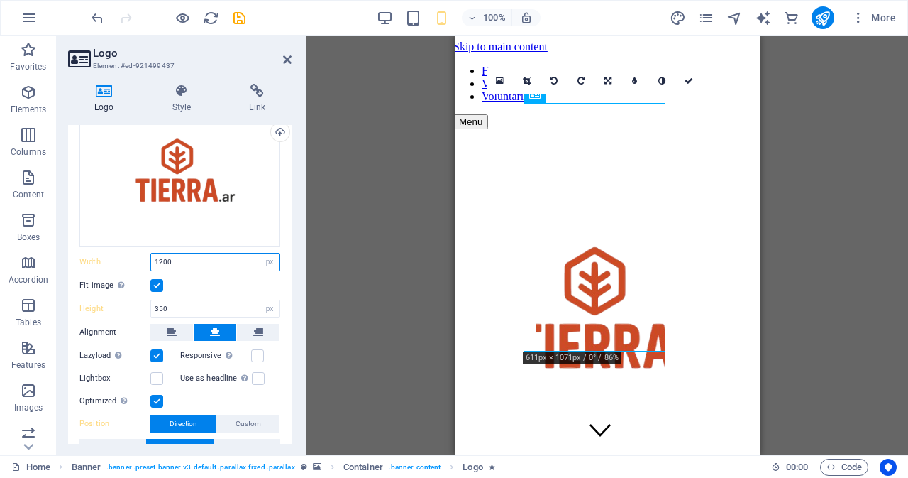
type input "1200"
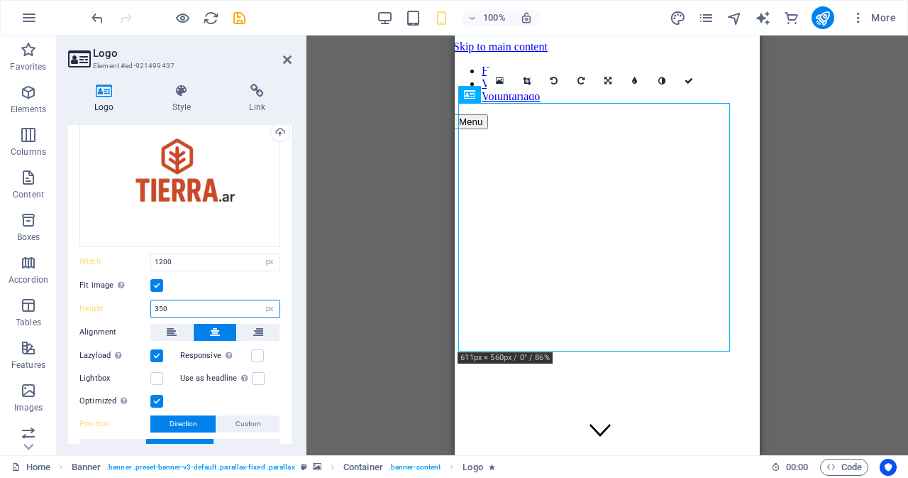
click at [185, 304] on input "350" at bounding box center [215, 308] width 128 height 17
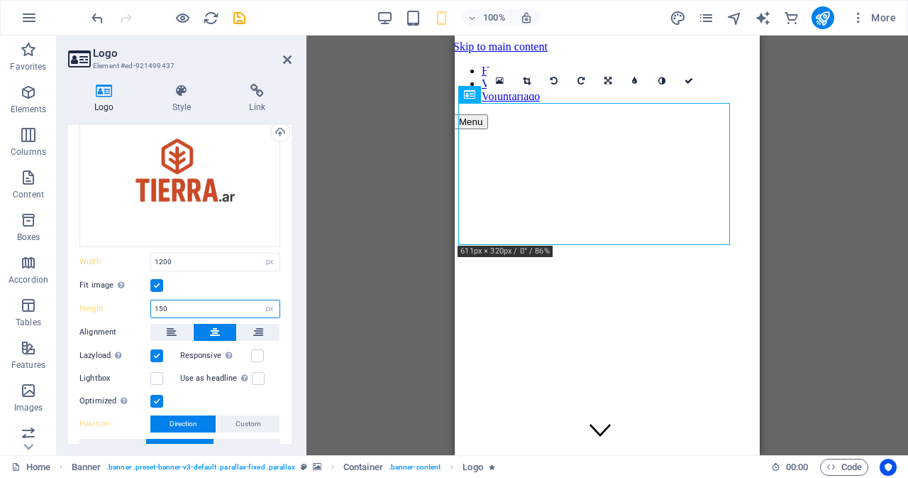
click at [185, 304] on input "150" at bounding box center [215, 308] width 128 height 17
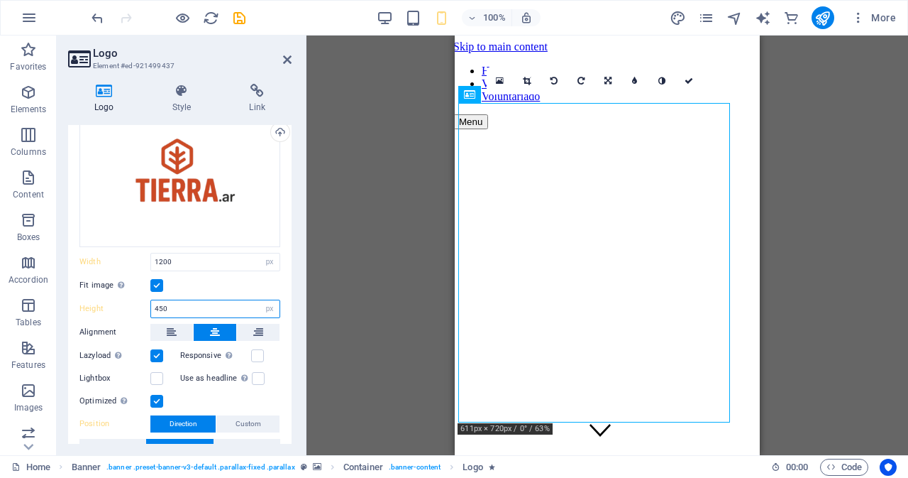
click at [203, 304] on input "450" at bounding box center [215, 308] width 128 height 17
click at [203, 304] on input "650" at bounding box center [215, 308] width 128 height 17
click at [203, 304] on input "550" at bounding box center [215, 308] width 128 height 17
click at [203, 304] on input "450" at bounding box center [215, 308] width 128 height 17
type input "400"
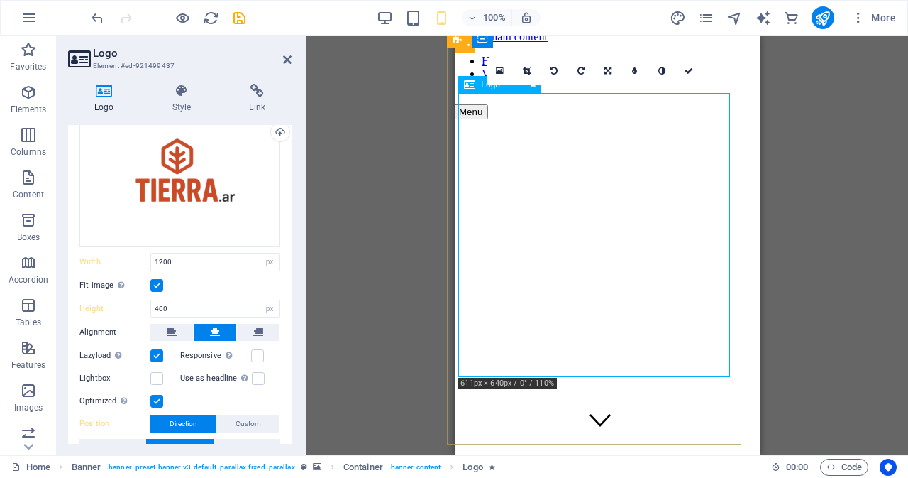
scroll to position [0, 7]
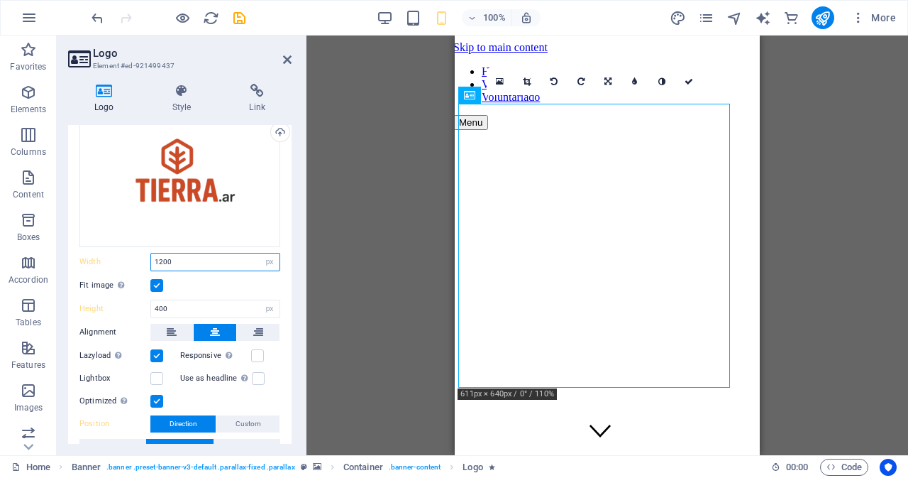
click at [219, 268] on input "1200" at bounding box center [215, 261] width 128 height 17
type input "1000"
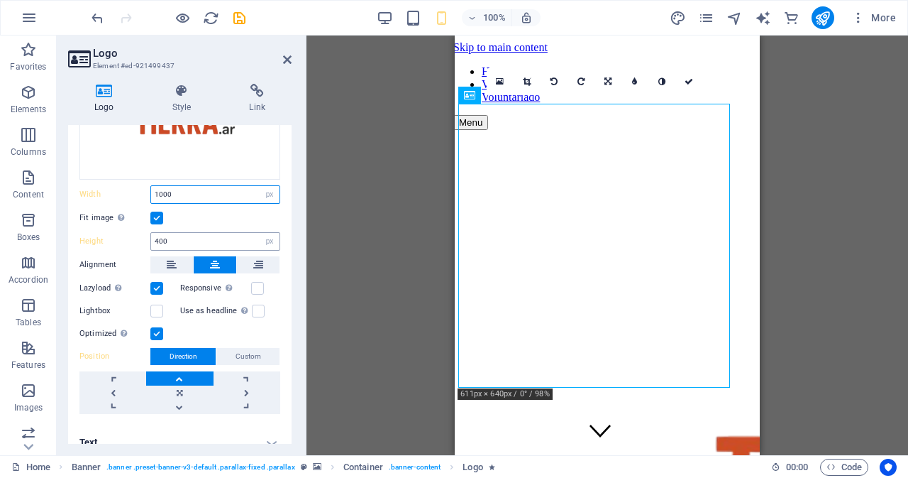
scroll to position [150, 0]
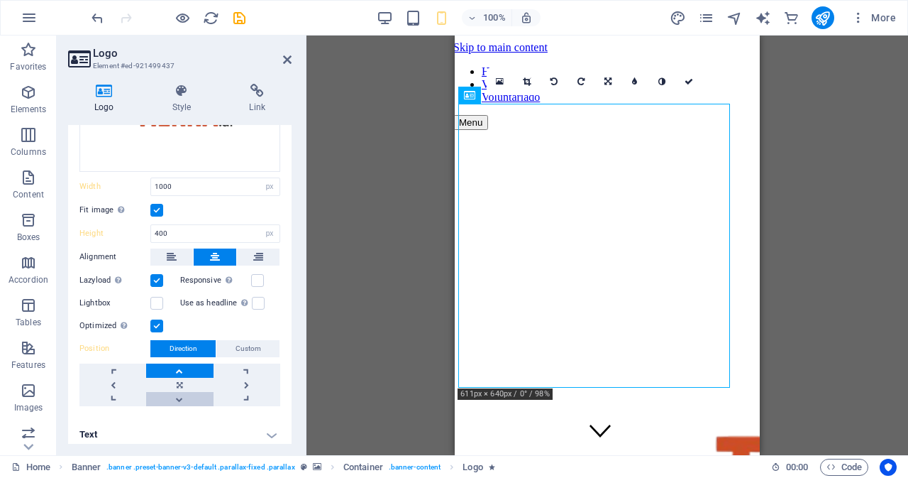
click at [177, 401] on link at bounding box center [179, 399] width 67 height 14
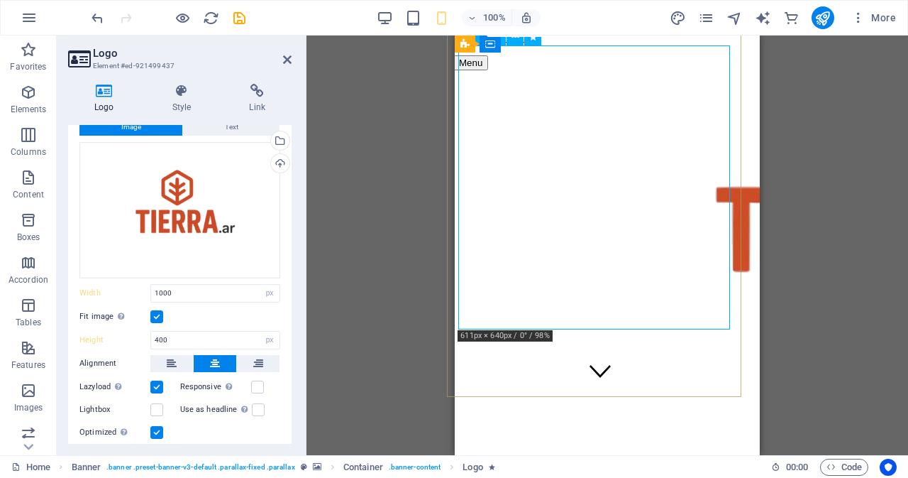
scroll to position [58, 7]
click at [159, 316] on label at bounding box center [156, 316] width 13 height 13
click at [0, 0] on input "Fit image Automatically fit image to a fixed width and height" at bounding box center [0, 0] width 0 height 0
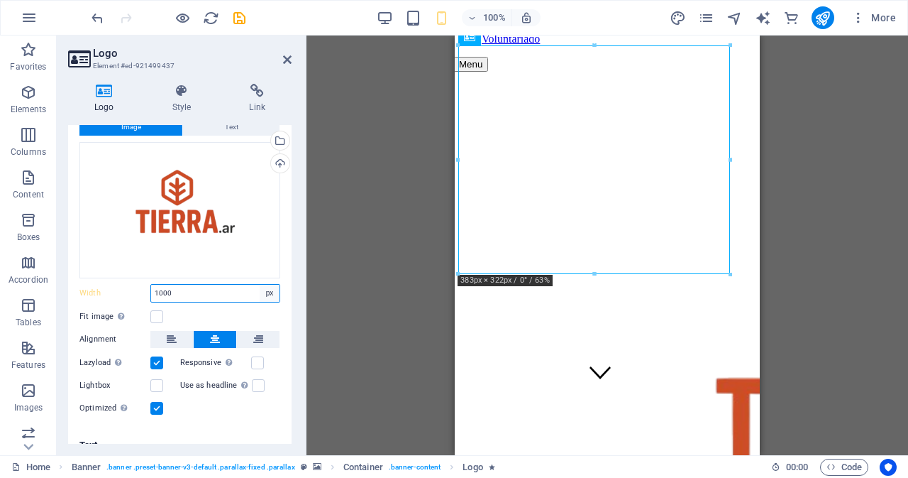
click at [272, 296] on select "Default auto px rem % em vh vw" at bounding box center [270, 293] width 20 height 17
select select "default"
click at [260, 285] on select "Default auto px rem % em vh vw" at bounding box center [270, 293] width 20 height 17
select select "DISABLED_OPTION_VALUE"
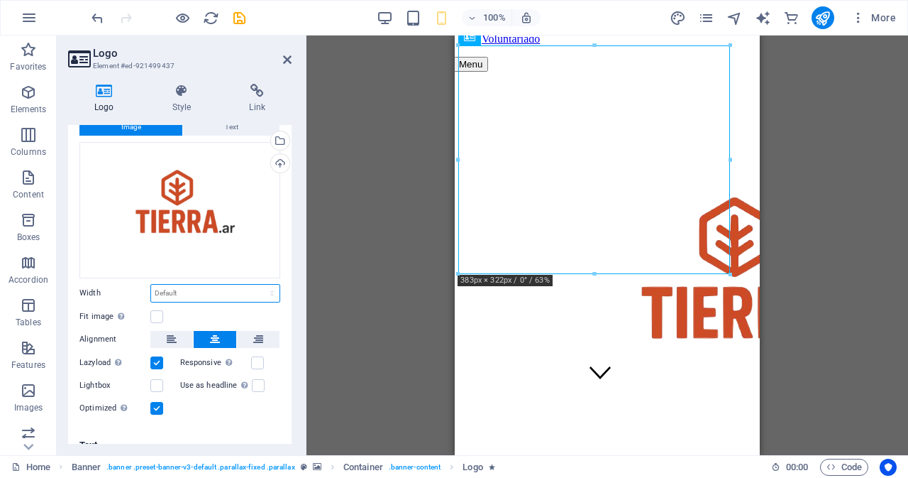
scroll to position [59, 0]
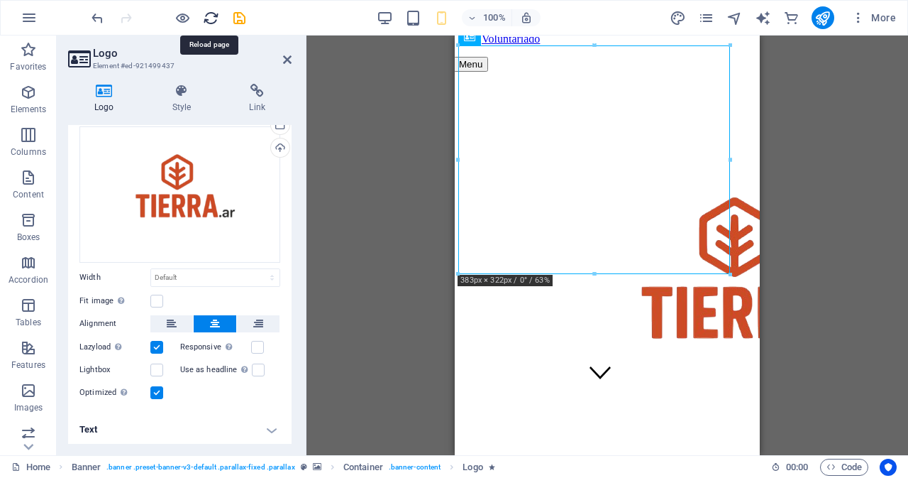
click at [212, 11] on icon "reload" at bounding box center [211, 18] width 16 height 16
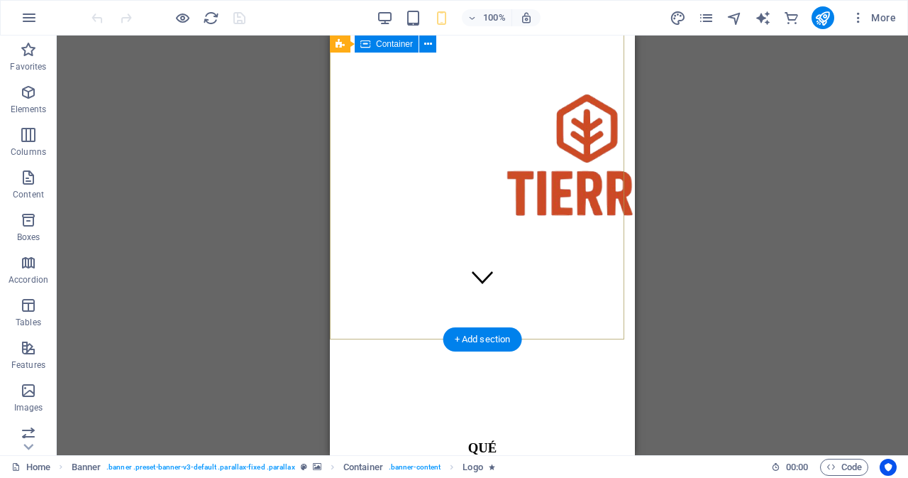
scroll to position [162, 0]
